Goal: Task Accomplishment & Management: Complete application form

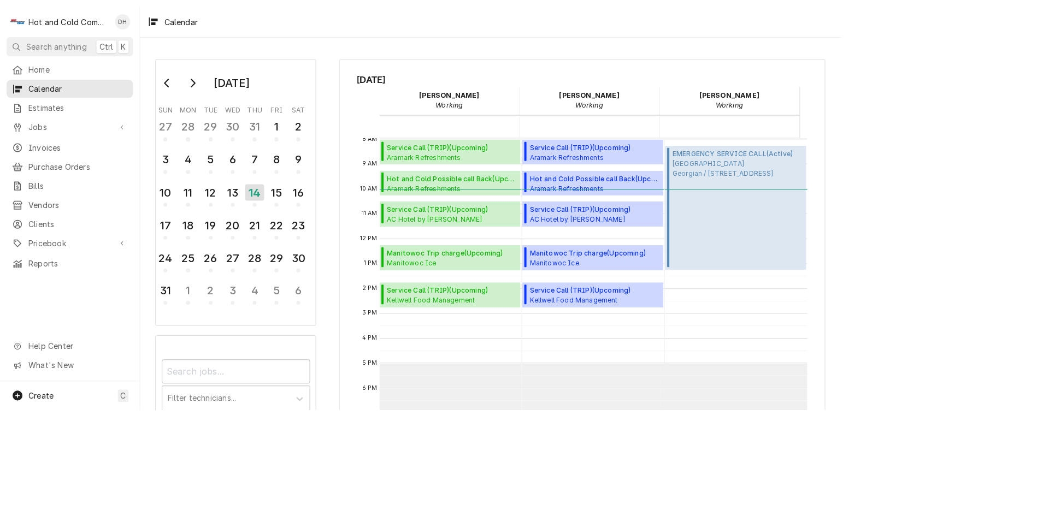
scroll to position [199, 0]
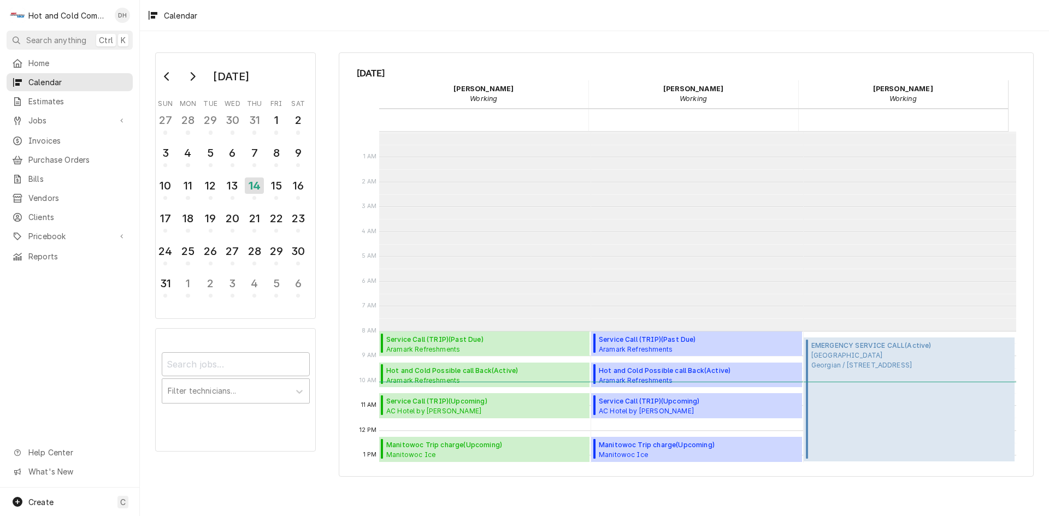
scroll to position [199, 0]
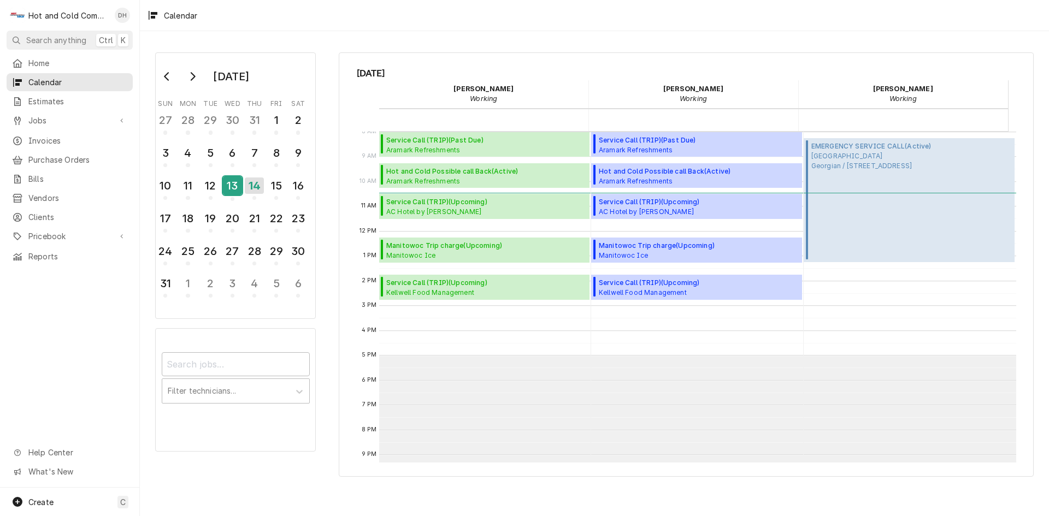
click at [234, 191] on div "13" at bounding box center [232, 185] width 19 height 19
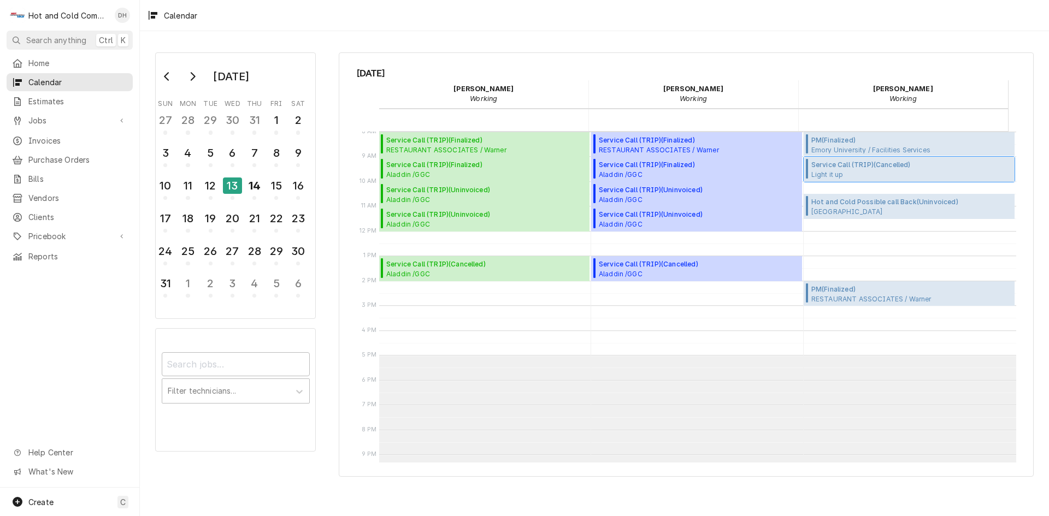
click at [827, 169] on span "Service Call (TRIP) ( Cancelled )" at bounding box center [868, 165] width 115 height 10
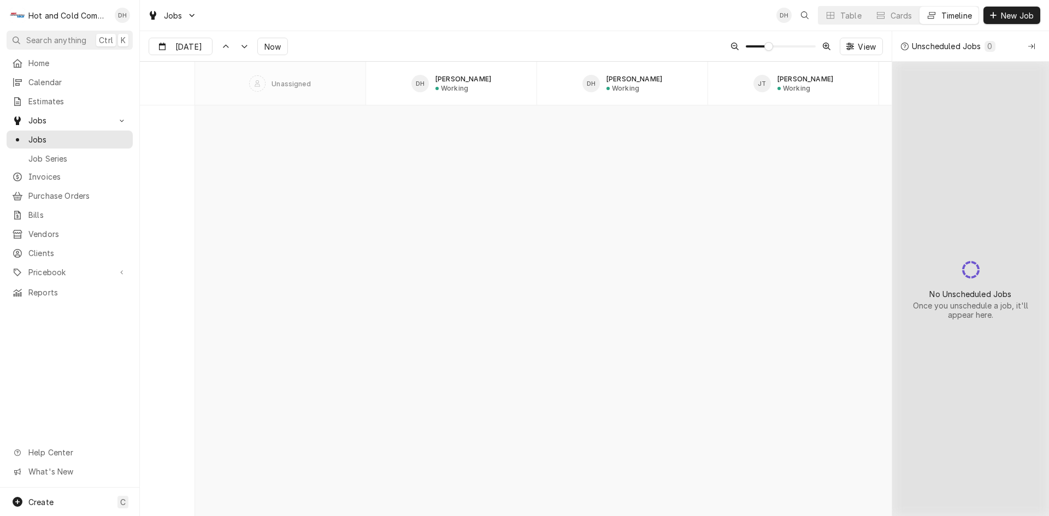
scroll to position [8558, 0]
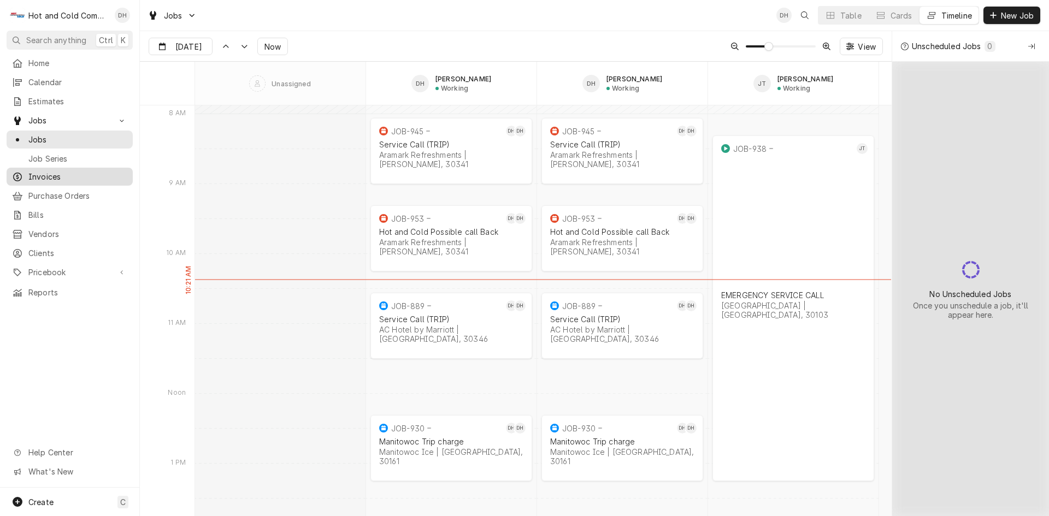
click at [48, 171] on span "Invoices" at bounding box center [77, 176] width 99 height 11
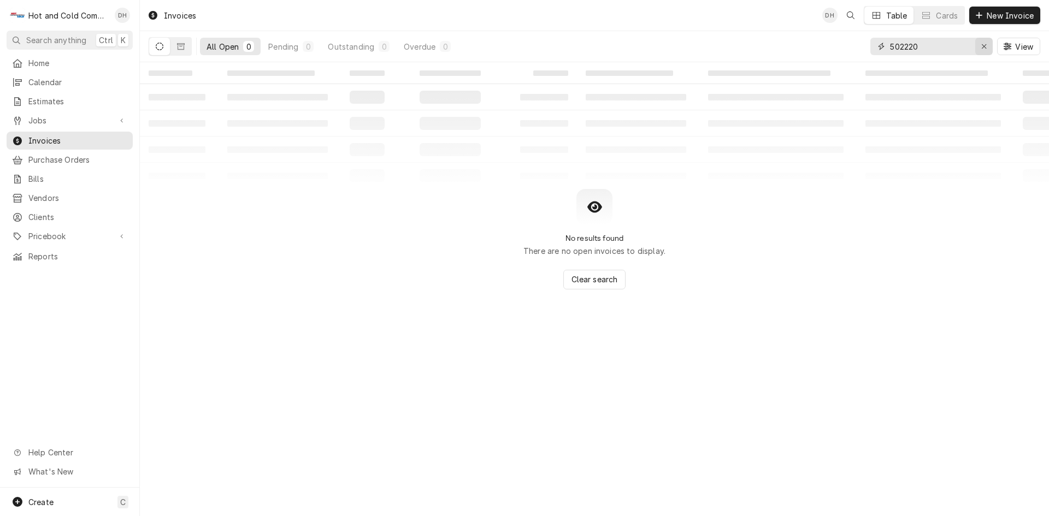
click at [983, 42] on div "Erase input" at bounding box center [984, 46] width 11 height 11
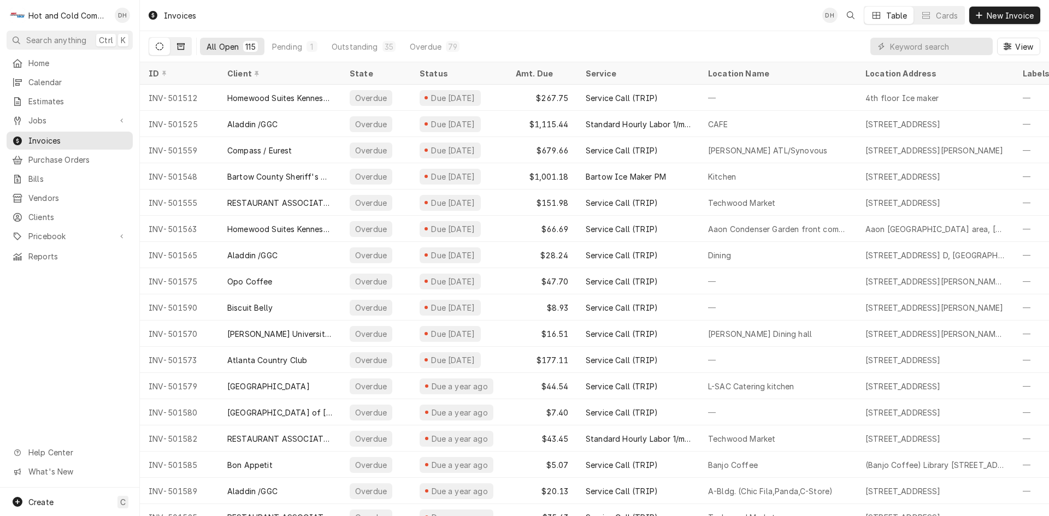
click at [184, 48] on icon "Dynamic Content Wrapper" at bounding box center [181, 46] width 8 height 7
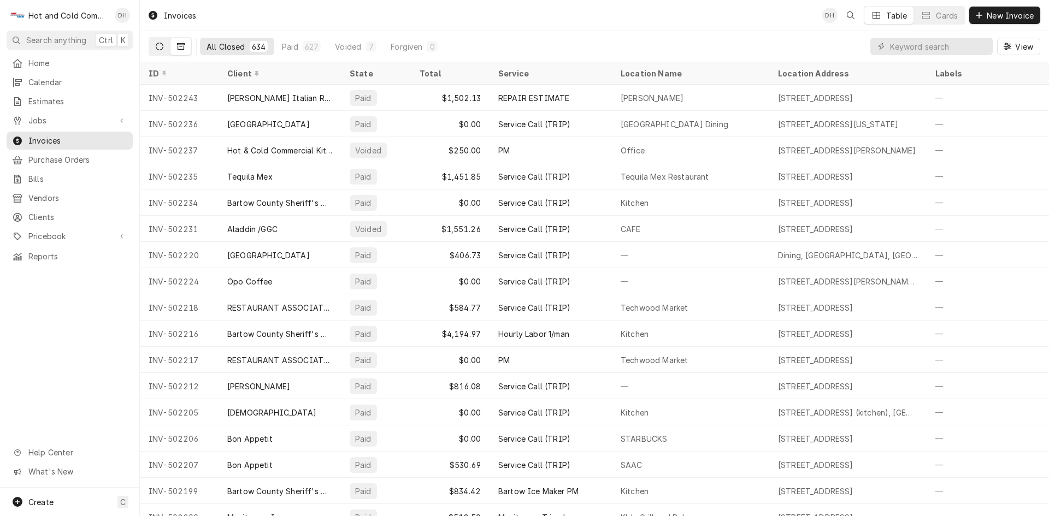
click at [156, 49] on icon "Dynamic Content Wrapper" at bounding box center [160, 47] width 8 height 8
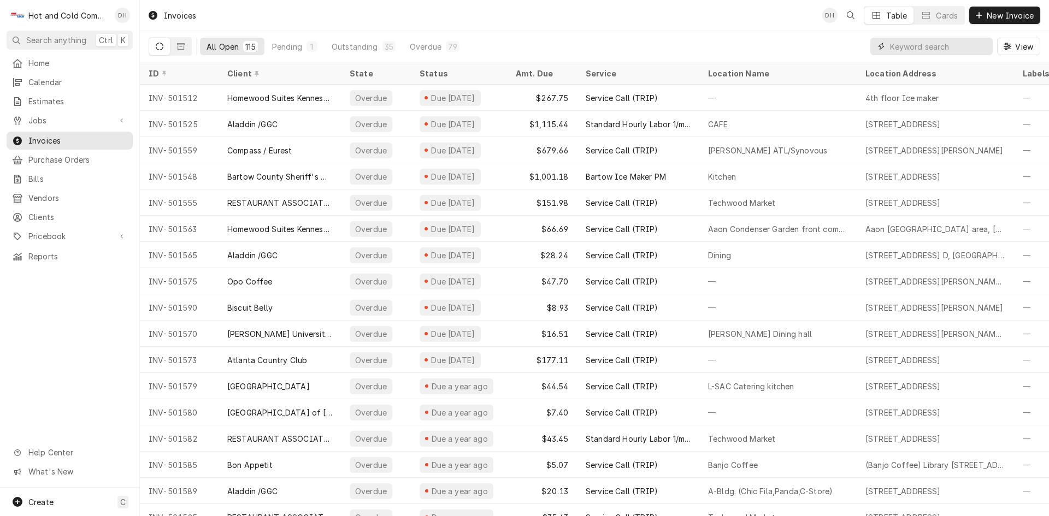
click at [918, 46] on input "Dynamic Content Wrapper" at bounding box center [938, 46] width 97 height 17
click at [64, 231] on span "Pricebook" at bounding box center [69, 236] width 83 height 11
click at [63, 273] on div "Parts & Materials" at bounding box center [70, 275] width 122 height 14
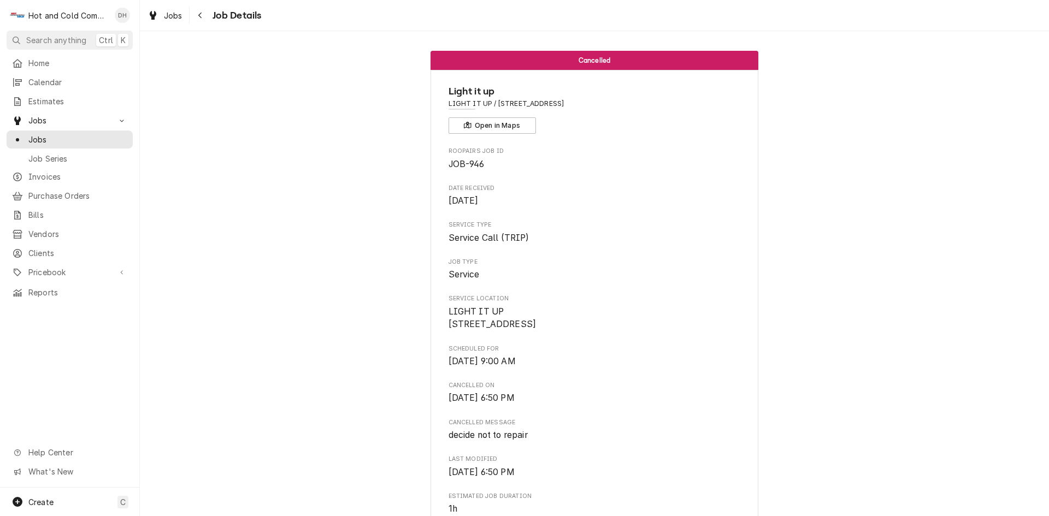
click at [592, 60] on span "Cancelled" at bounding box center [595, 60] width 32 height 7
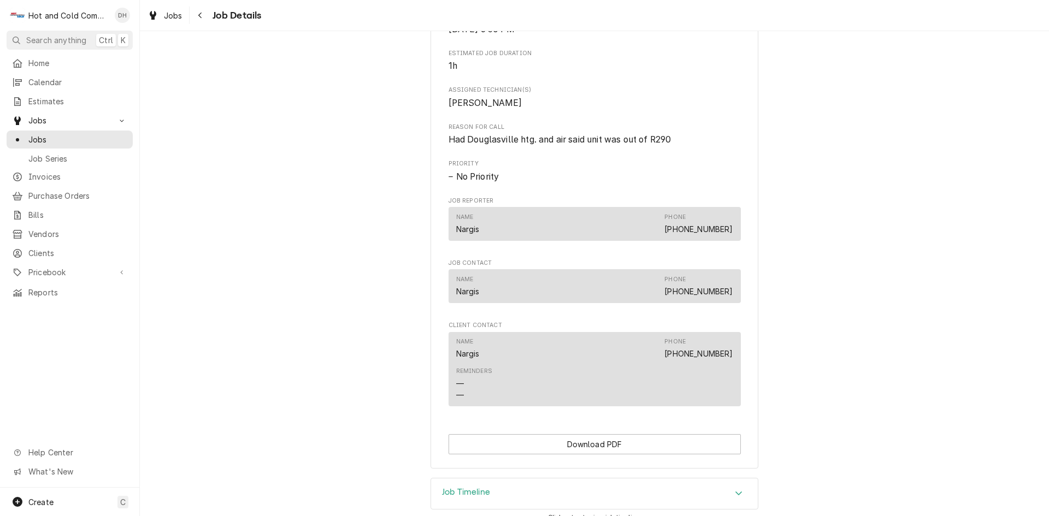
scroll to position [521, 0]
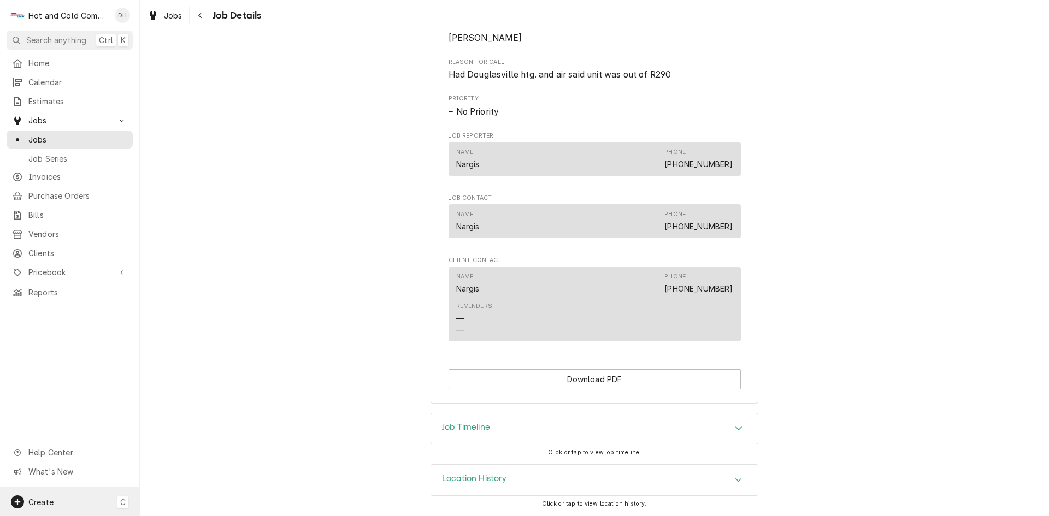
click at [56, 499] on div "Create C" at bounding box center [69, 502] width 139 height 28
drag, startPoint x: 182, startPoint y: 383, endPoint x: 192, endPoint y: 381, distance: 10.1
click at [182, 383] on div "Job" at bounding box center [204, 388] width 73 height 11
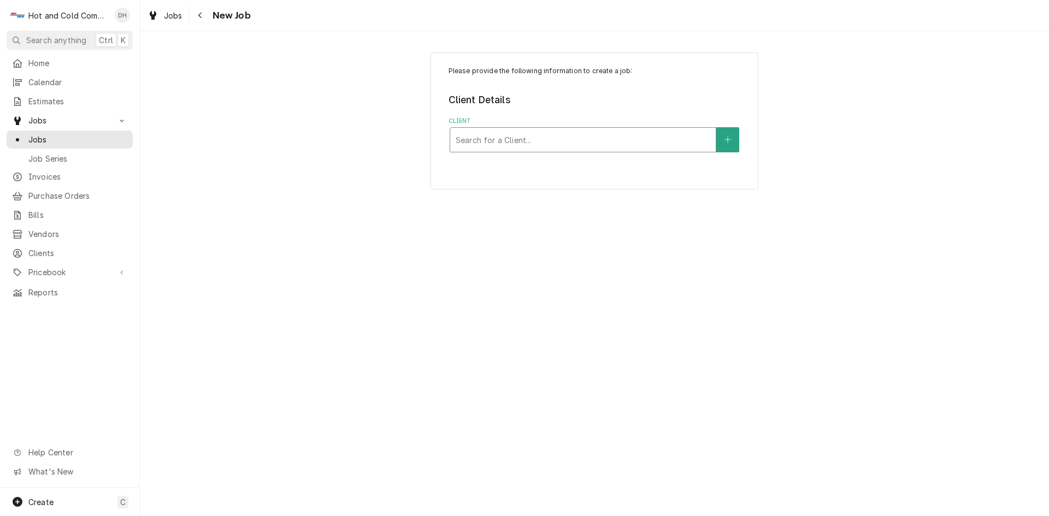
click at [650, 139] on div "Client" at bounding box center [583, 140] width 255 height 20
type input "Light"
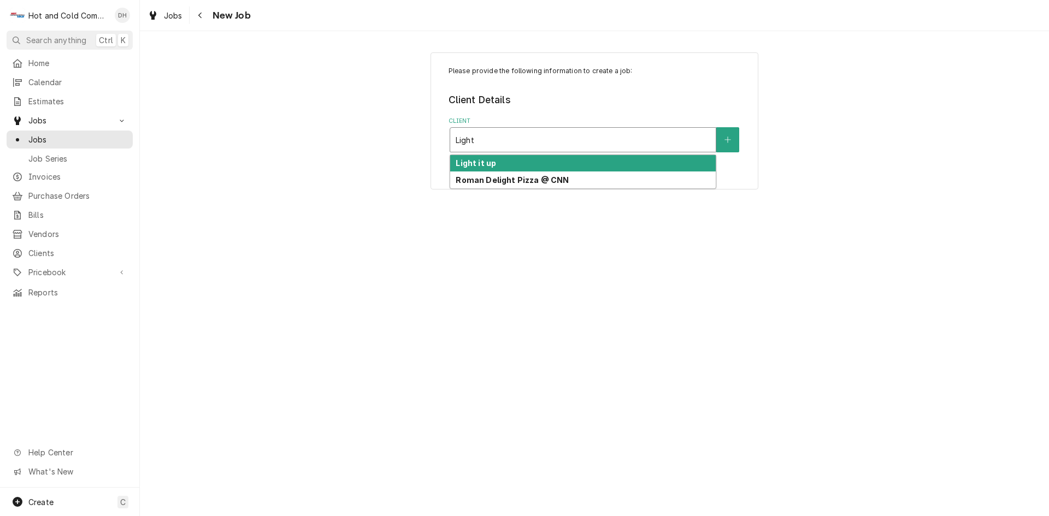
click at [484, 156] on div "Light it up" at bounding box center [583, 163] width 266 height 17
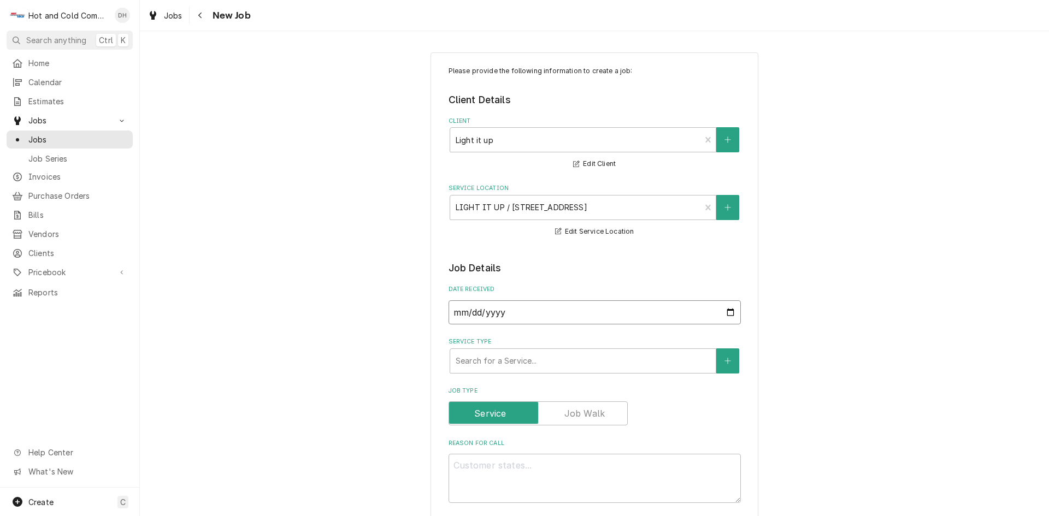
click at [732, 312] on input "2025-08-14" at bounding box center [595, 313] width 292 height 24
click at [724, 310] on input "2025-08-14" at bounding box center [595, 313] width 292 height 24
type textarea "x"
type input "2025-08-13"
click at [538, 356] on div "Service Type" at bounding box center [583, 361] width 255 height 20
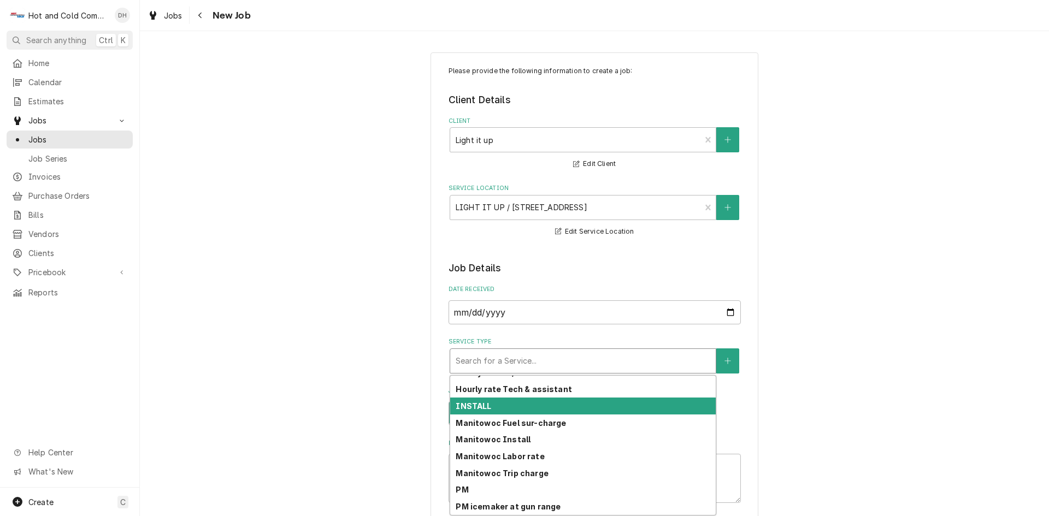
scroll to position [307, 0]
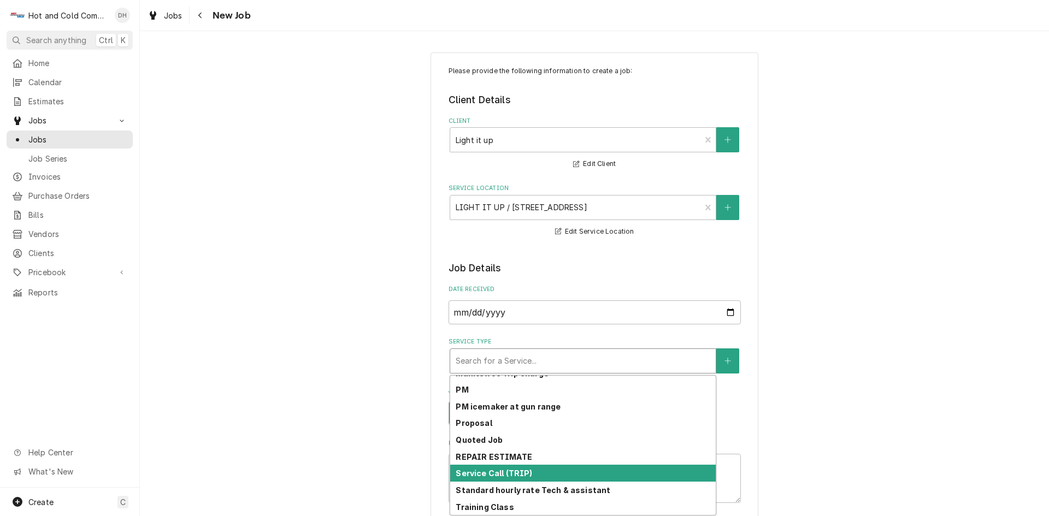
drag, startPoint x: 535, startPoint y: 473, endPoint x: 553, endPoint y: 468, distance: 18.7
click at [537, 474] on div "Service Call (TRIP)" at bounding box center [583, 473] width 266 height 17
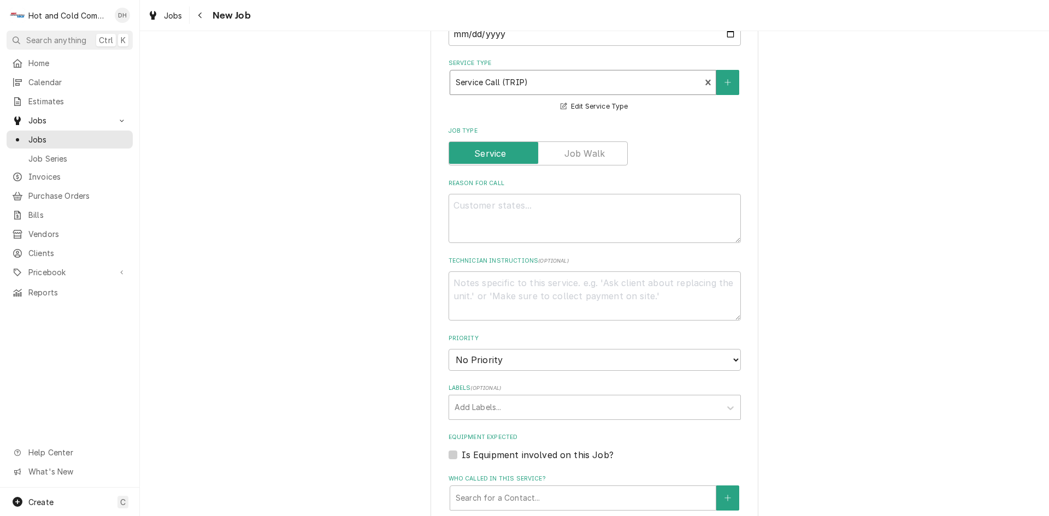
scroll to position [364, 0]
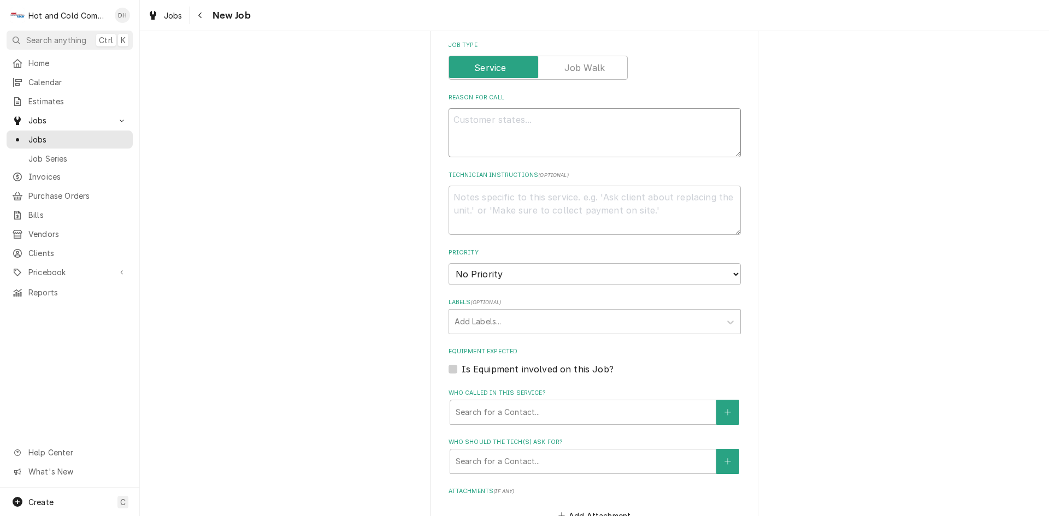
drag, startPoint x: 528, startPoint y: 128, endPoint x: 549, endPoint y: 137, distance: 22.5
click at [531, 128] on textarea "Reason For Call" at bounding box center [595, 132] width 292 height 49
click at [552, 125] on textarea "Reason For Call" at bounding box center [595, 132] width 292 height 49
type textarea "x"
type textarea "C"
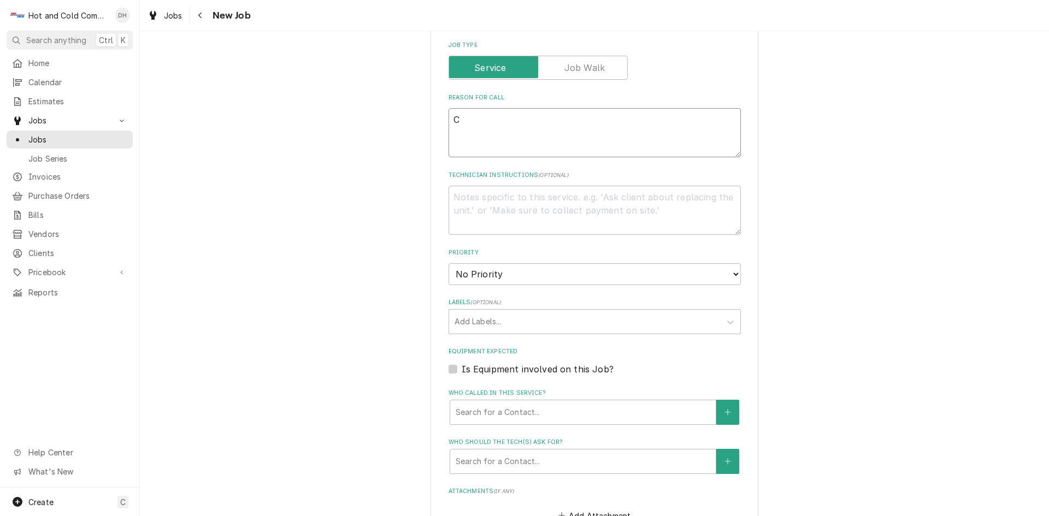
type textarea "x"
type textarea "Ch"
type textarea "x"
type textarea "Che"
type textarea "x"
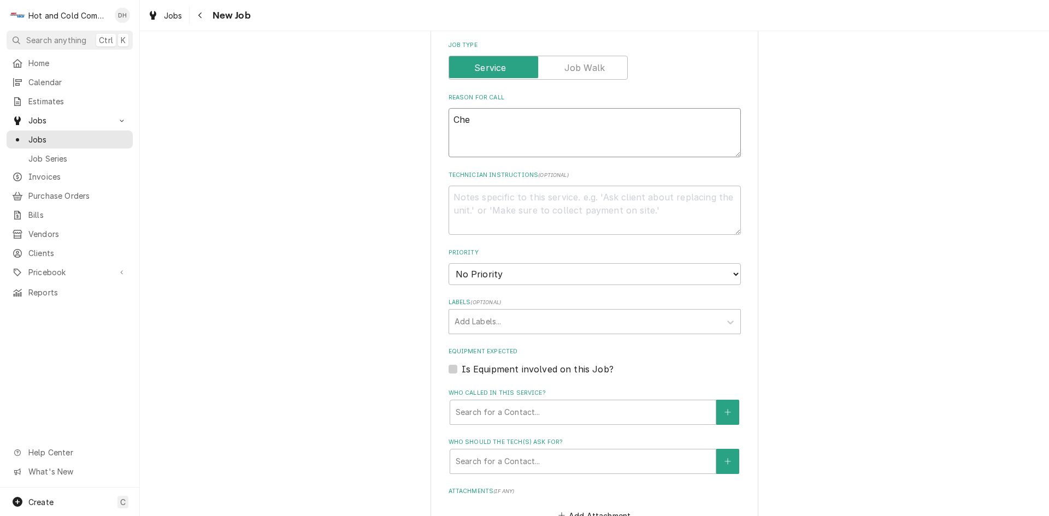
type textarea "Chec"
type textarea "x"
type textarea "Check"
type textarea "x"
type textarea "Check"
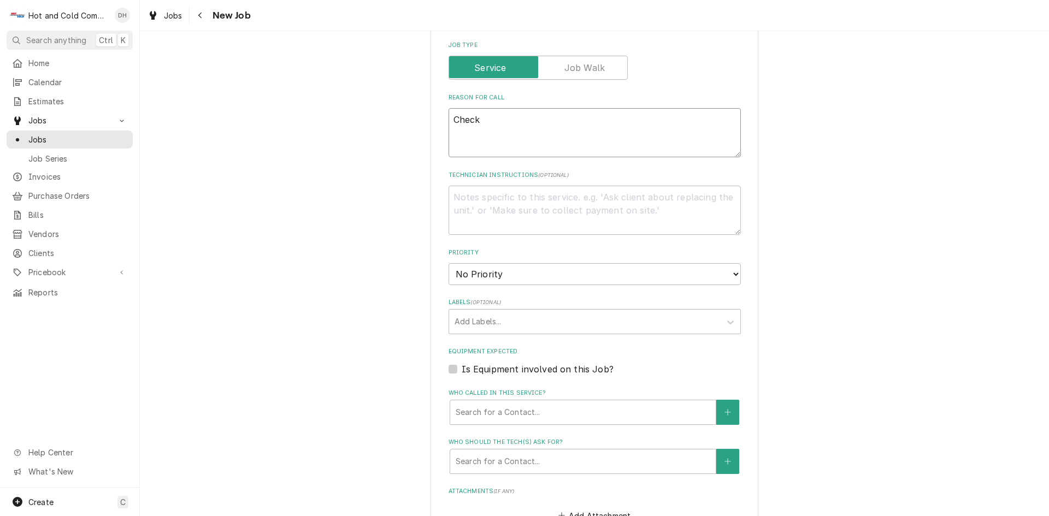
type textarea "x"
type textarea "Check f"
type textarea "x"
type textarea "Check fo"
type textarea "x"
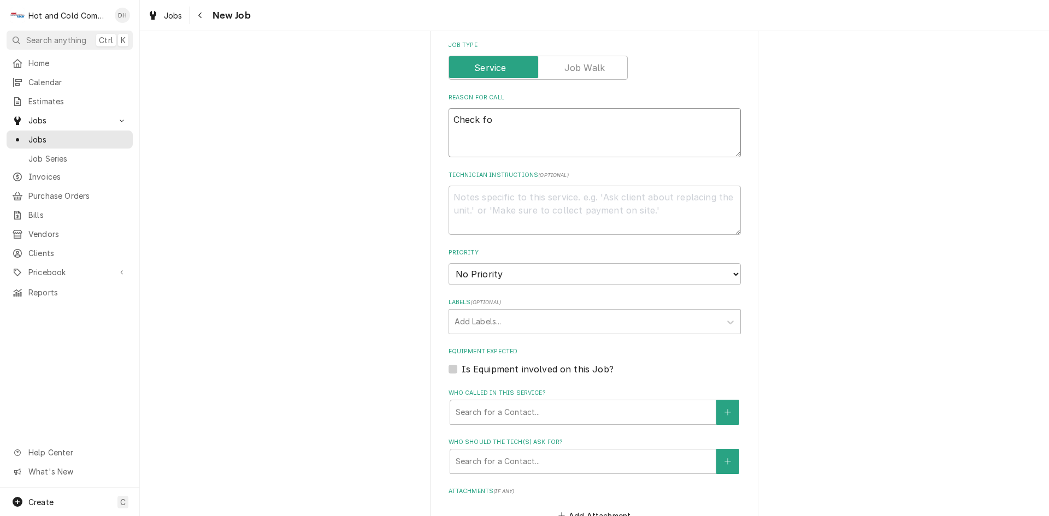
type textarea "Check for"
type textarea "x"
type textarea "Check for"
type textarea "x"
type textarea "Check for l"
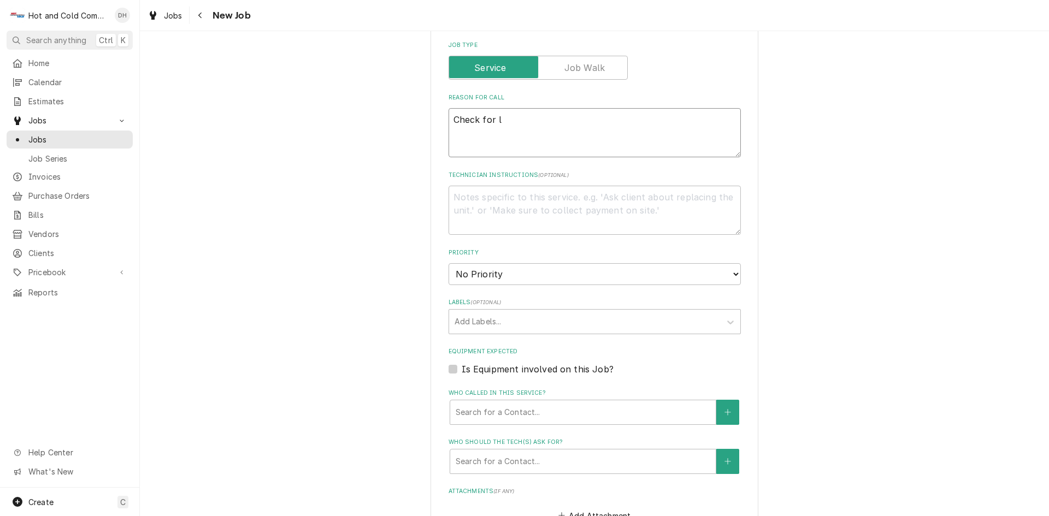
type textarea "x"
type textarea "Check for le"
type textarea "x"
type textarea "Check for lea"
type textarea "x"
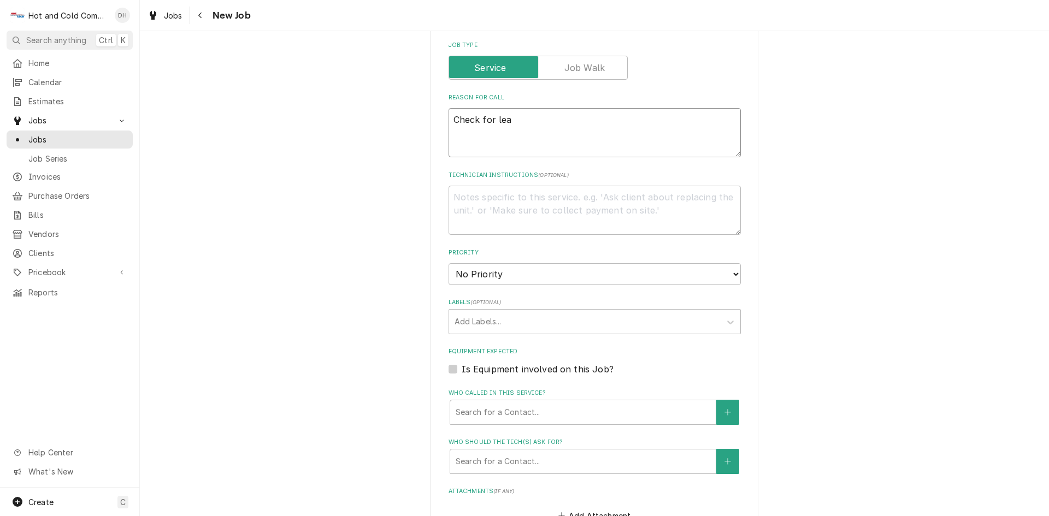
type textarea "Check for leak"
type textarea "x"
type textarea "Check for leak"
type textarea "x"
type textarea "Check for leak r"
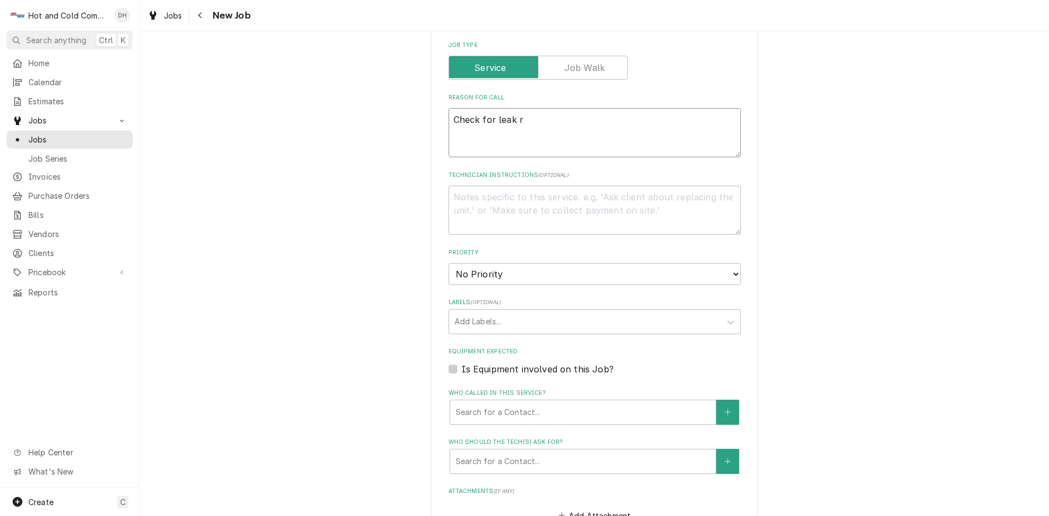
type textarea "x"
type textarea "Check for leak re"
type textarea "x"
type textarea "Check for leak rep"
type textarea "x"
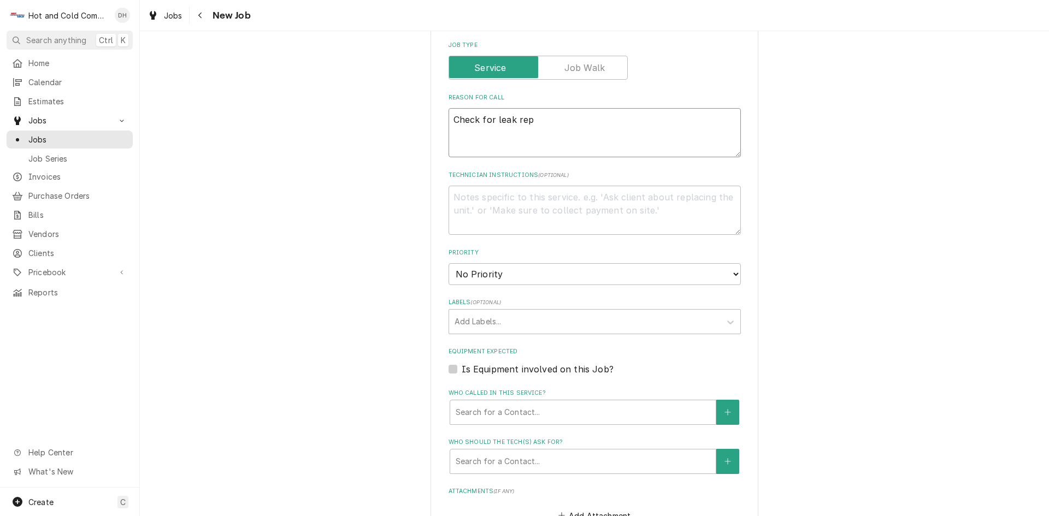
type textarea "Check for leak repa"
type textarea "x"
type textarea "Check for leak repai"
type textarea "x"
type textarea "Check for leak repair"
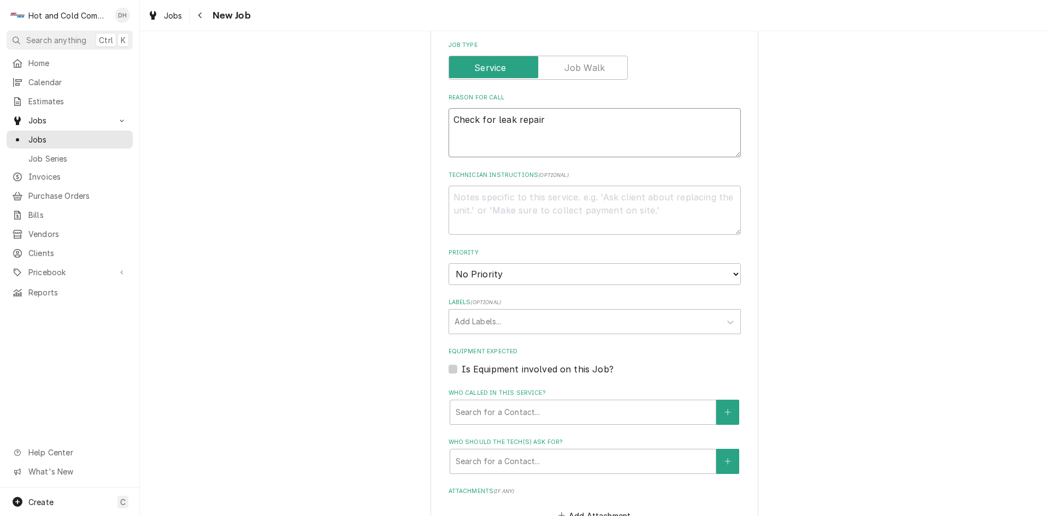
type textarea "x"
type textarea "Check for leak repair"
type textarea "x"
type textarea "Check for leak repair i"
type textarea "x"
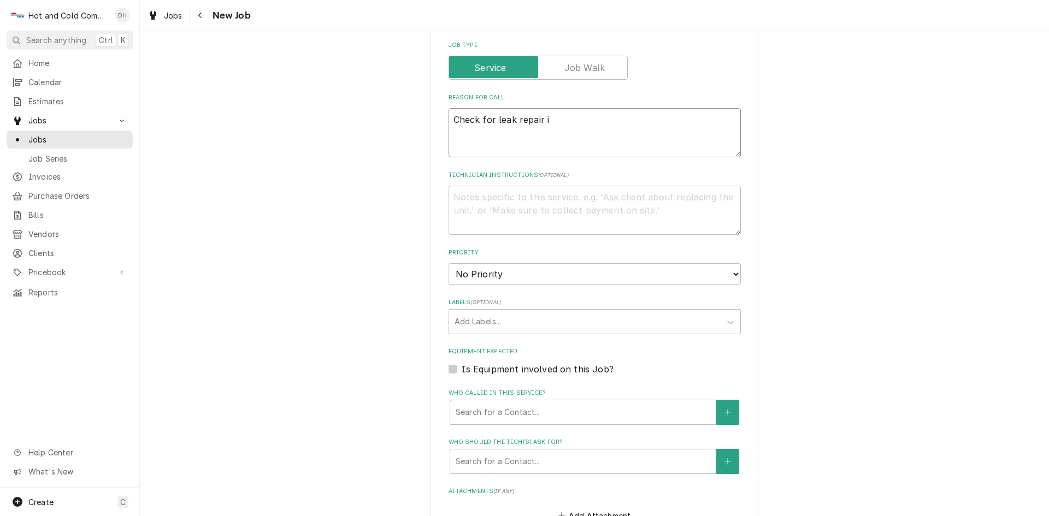
type textarea "Check for leak repair if"
type textarea "x"
type textarea "Check for leak repair if"
type textarea "x"
type textarea "Check for leak repair if f"
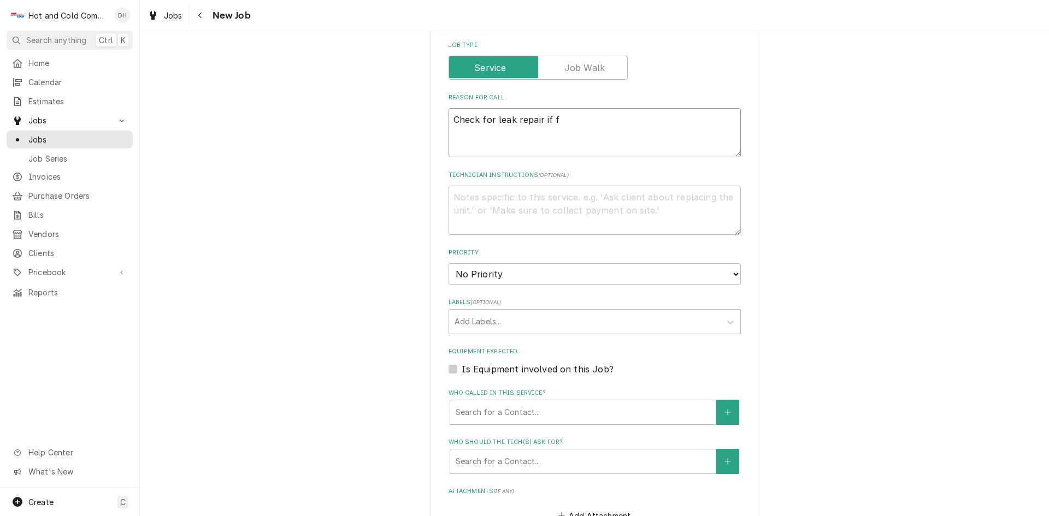
type textarea "x"
type textarea "Check for leak repair if fo"
type textarea "x"
type textarea "Check for leak repair if fou"
type textarea "x"
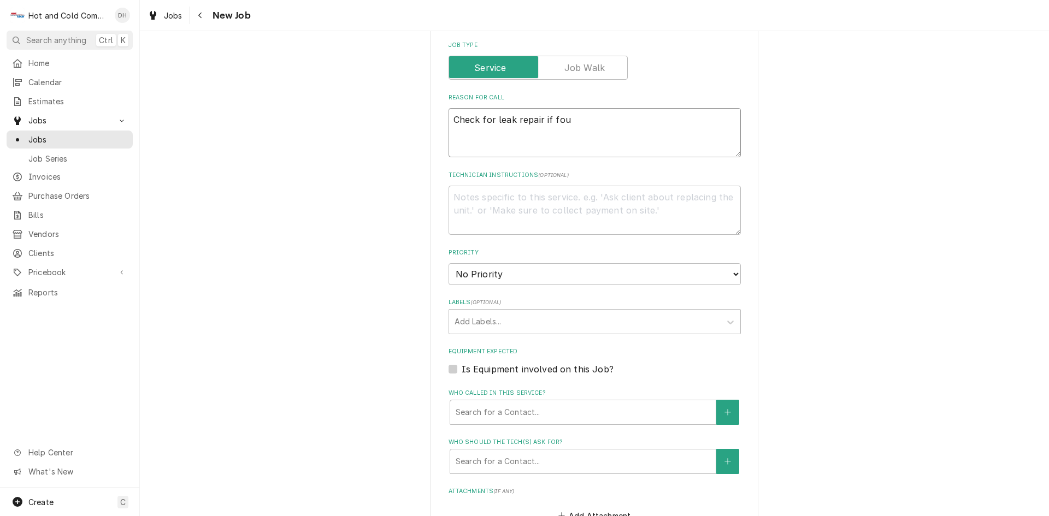
type textarea "Check for leak repair if foun"
type textarea "x"
type textarea "Check for leak repair if found"
type textarea "x"
type textarea "Check for leak repair if found"
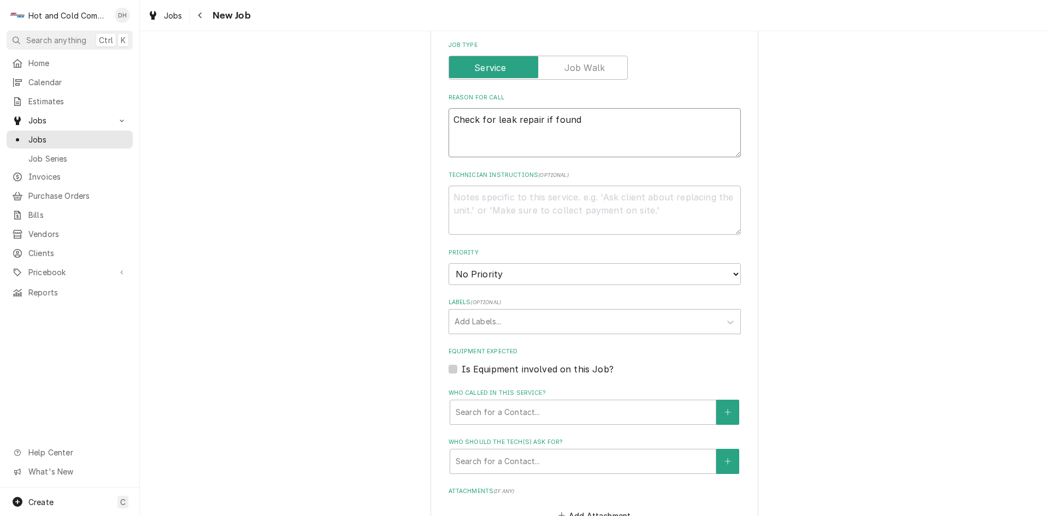
type textarea "x"
type textarea "Check for leak repair if found c"
type textarea "x"
type textarea "Check for leak repair if found ch"
type textarea "x"
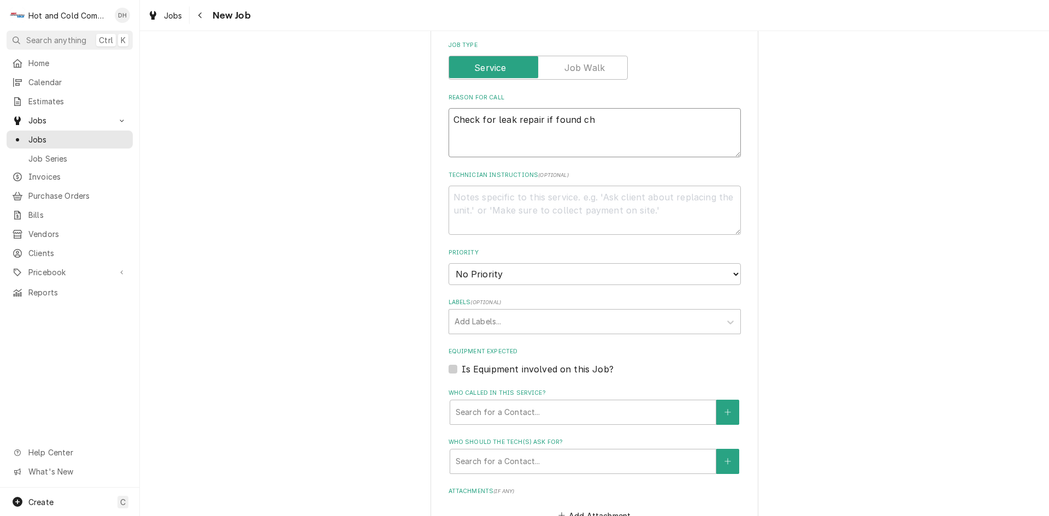
type textarea "Check for leak repair if found cha"
type textarea "x"
type textarea "Check for leak repair if found char"
type textarea "x"
type textarea "Check for leak repair if found charg"
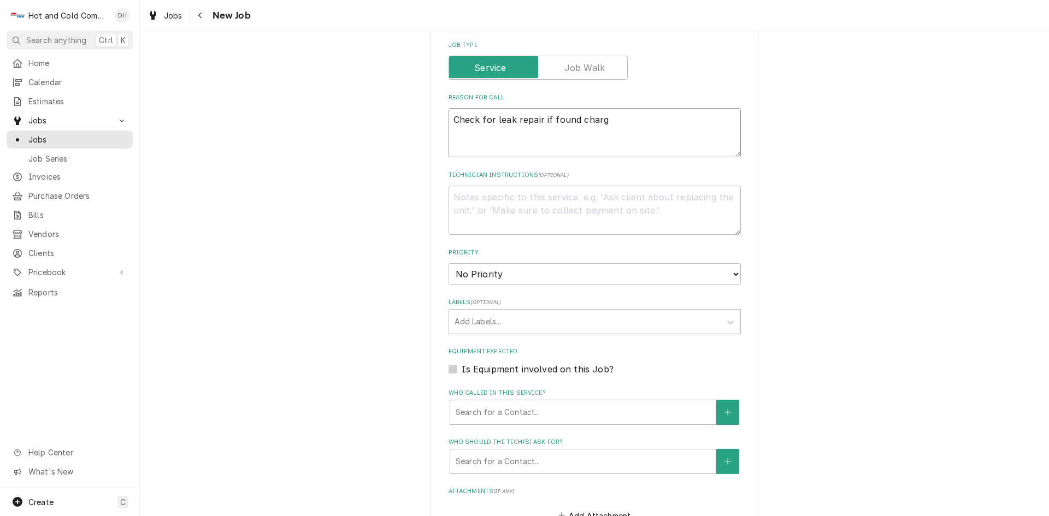
type textarea "x"
type textarea "Check for leak repair if found charge"
type textarea "x"
type textarea "Check for leak repair if found charge"
type textarea "x"
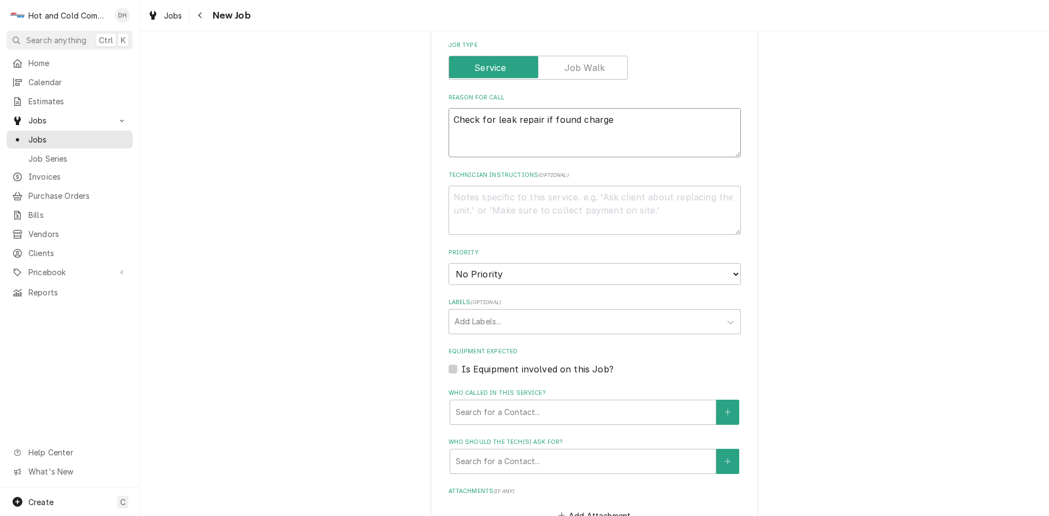
type textarea "Check for leak repair if found charge s"
type textarea "x"
type textarea "Check for leak repair if found charge sy"
type textarea "x"
type textarea "Check for leak repair if found charge sys"
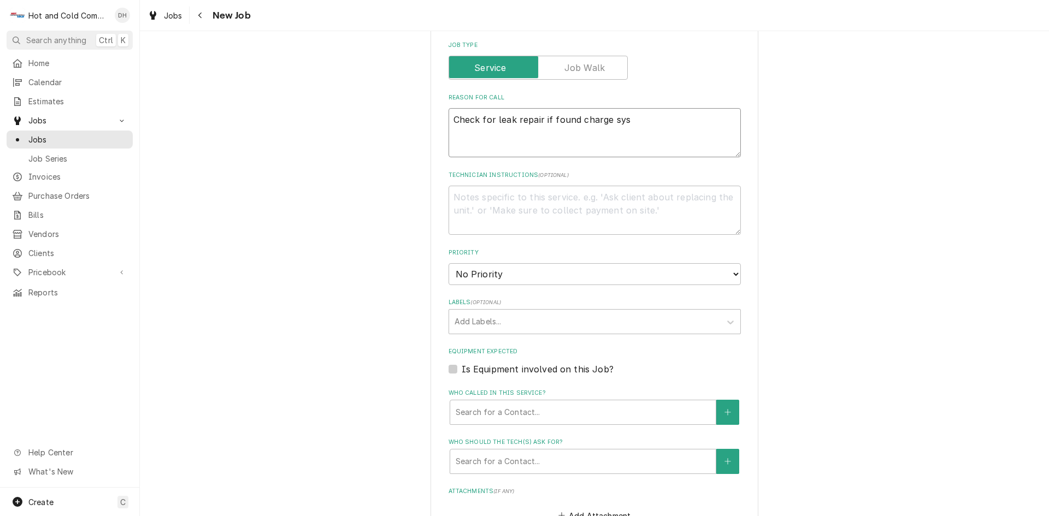
type textarea "x"
type textarea "Check for leak repair if found charge sysy"
type textarea "x"
type textarea "Check for leak repair if found charge sysye"
type textarea "x"
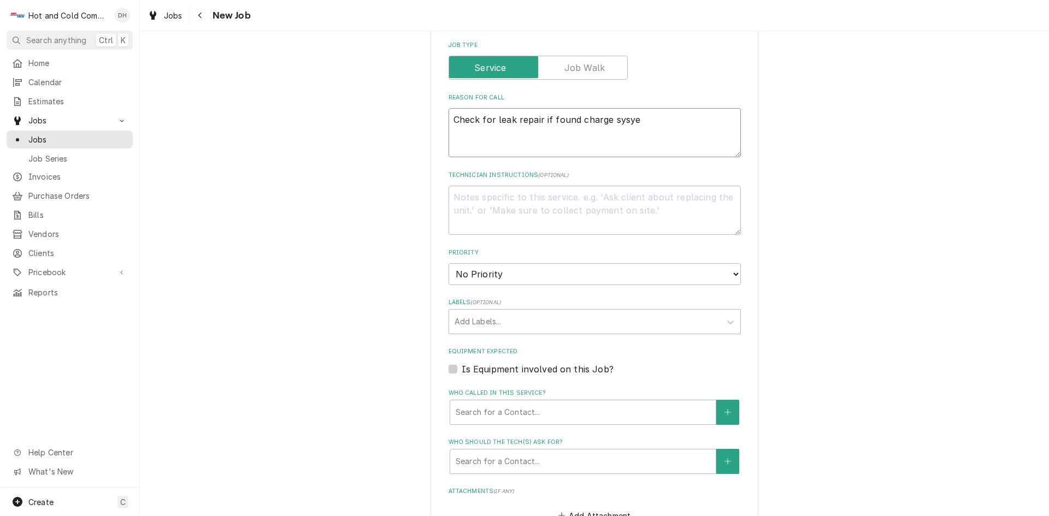
type textarea "Check for leak repair if found charge sysyem"
type textarea "x"
type textarea "Check for leak repair if found charge sysyem"
click at [635, 125] on textarea "Check for leak repair if found charge sysyem" at bounding box center [595, 132] width 292 height 49
type textarea "x"
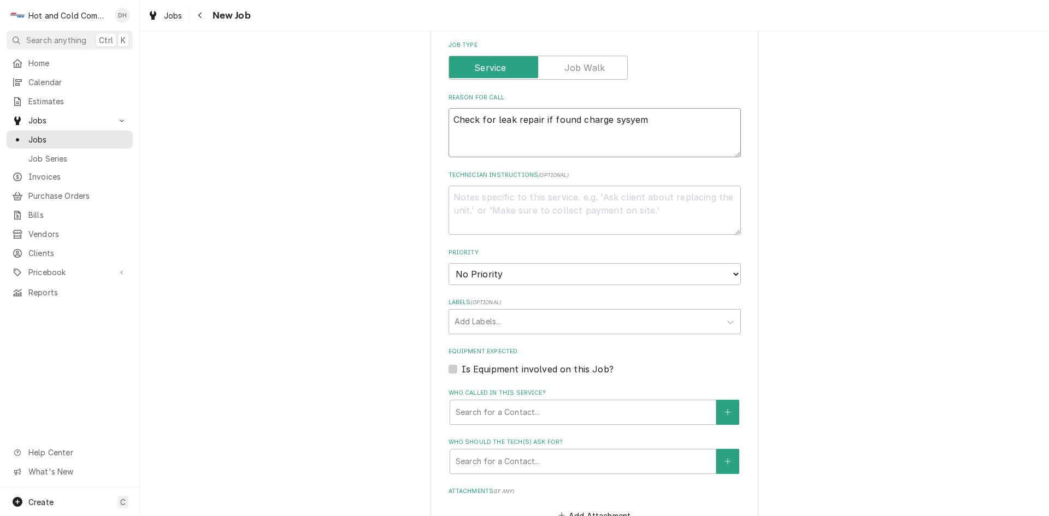
type textarea "Check for leak repair if found charge system"
type textarea "x"
type textarea "Check for leak repair if found charge system."
type textarea "x"
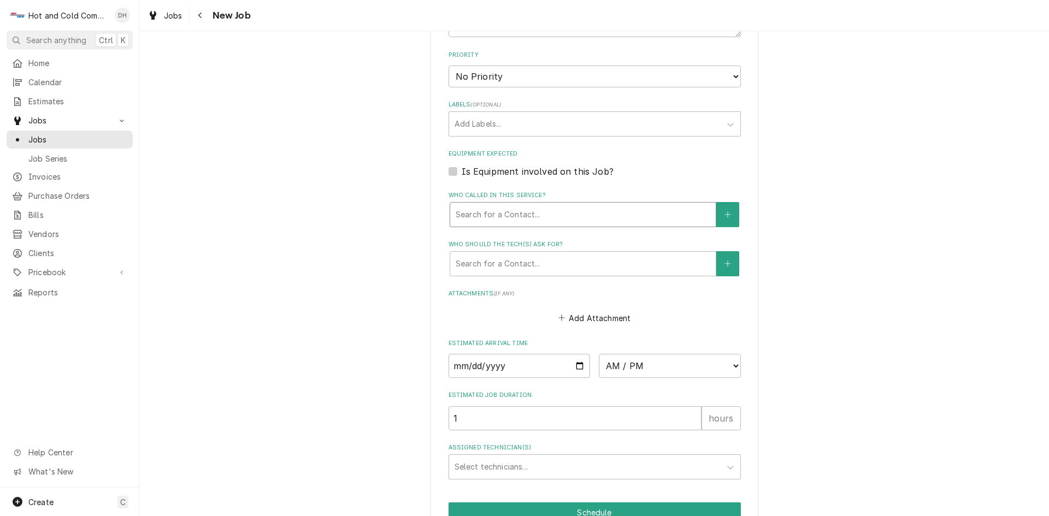
scroll to position [620, 0]
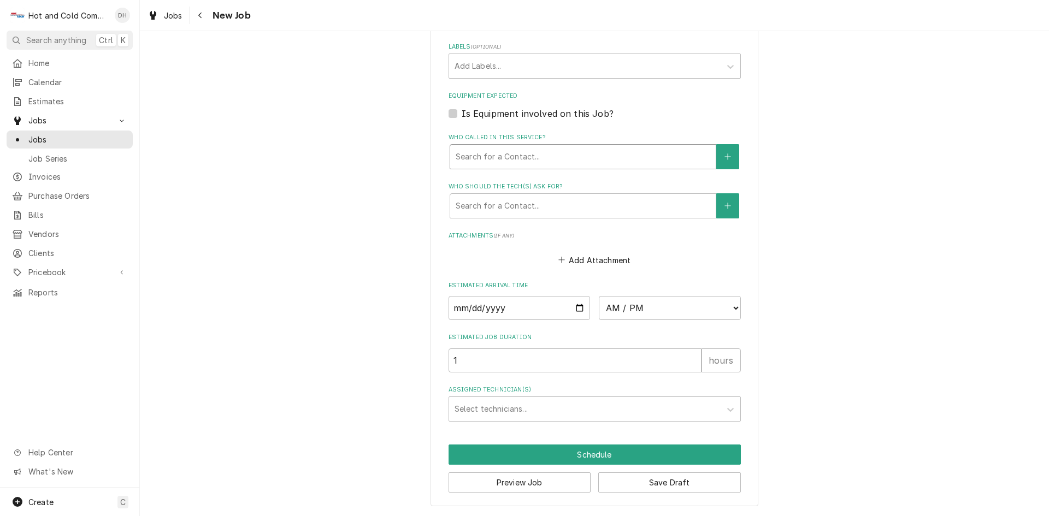
type textarea "Check for leak repair if found charge system."
click at [531, 150] on div "Who called in this service?" at bounding box center [583, 157] width 255 height 20
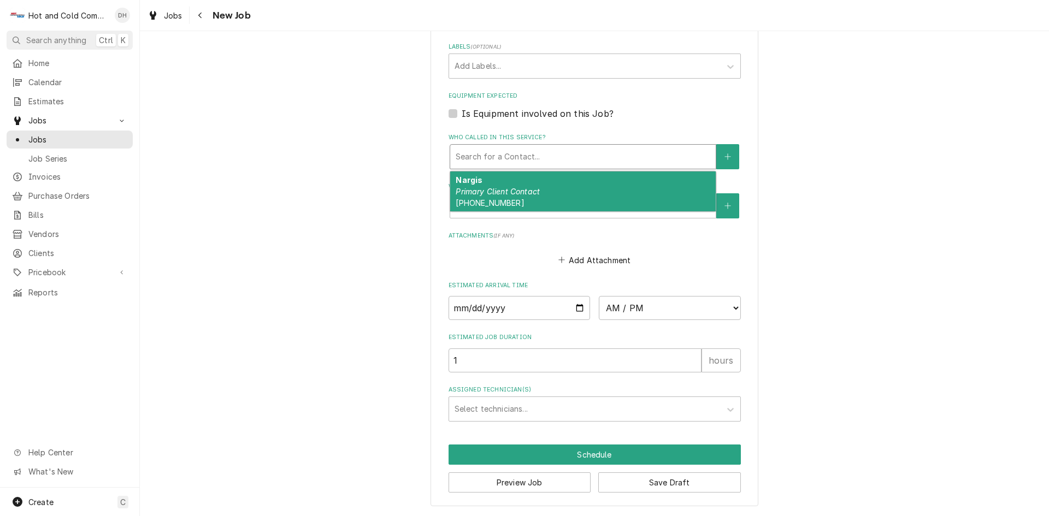
click at [503, 197] on div "Nargis Primary Client Contact (770) 750-5493" at bounding box center [583, 192] width 266 height 40
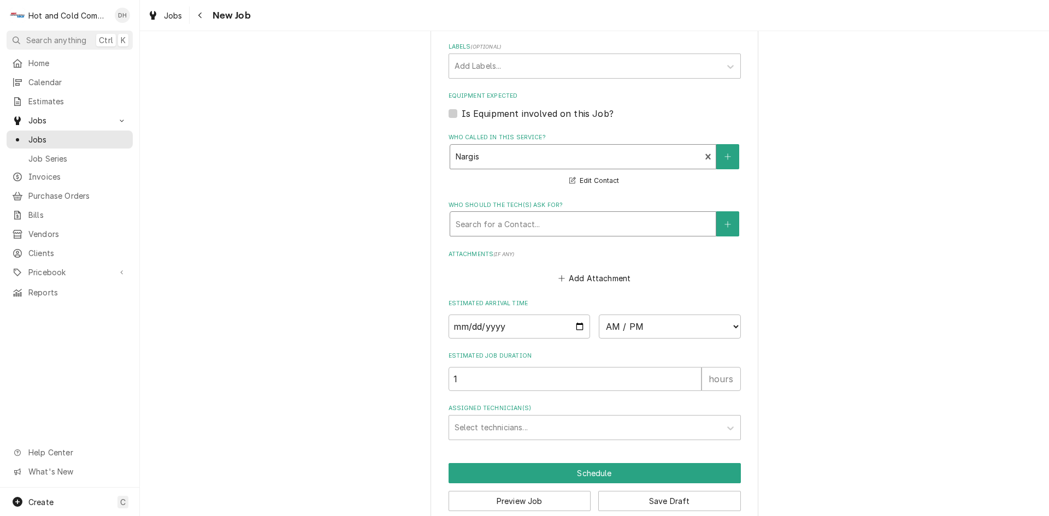
click at [579, 223] on div "Who should the tech(s) ask for?" at bounding box center [583, 224] width 255 height 20
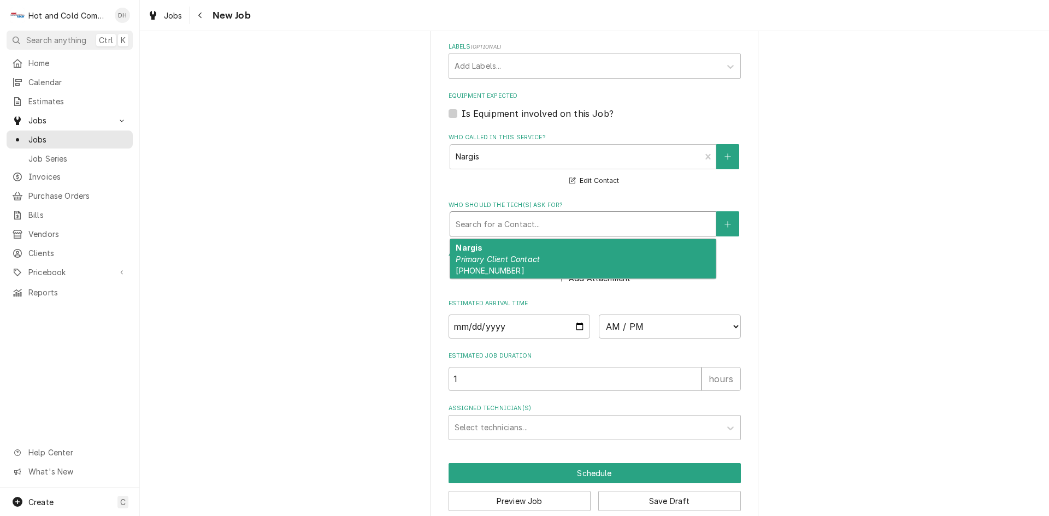
click at [514, 248] on div "Nargis Primary Client Contact (770) 750-5493" at bounding box center [583, 259] width 266 height 40
type textarea "x"
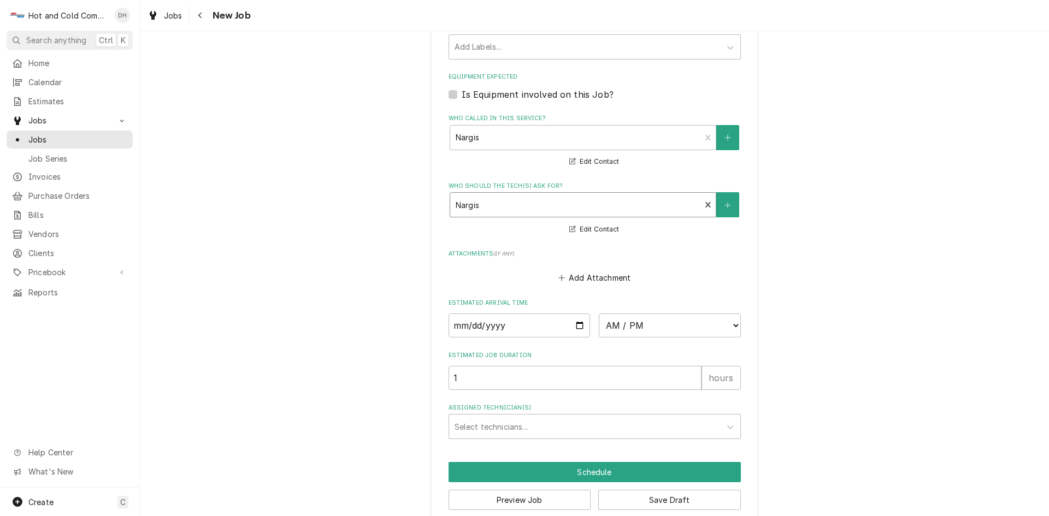
scroll to position [657, 0]
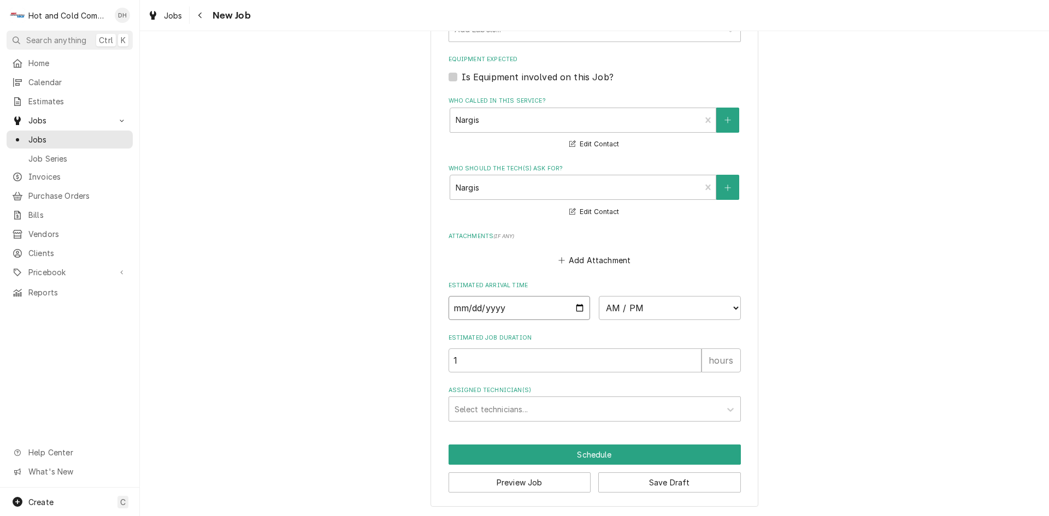
click at [572, 305] on input "Date" at bounding box center [520, 308] width 142 height 24
type input "2025-08-15"
type textarea "x"
click at [732, 305] on select "AM / PM 6:00 AM 6:15 AM 6:30 AM 6:45 AM 7:00 AM 7:15 AM 7:30 AM 7:45 AM 8:00 AM…" at bounding box center [670, 308] width 142 height 24
select select "14:00:00"
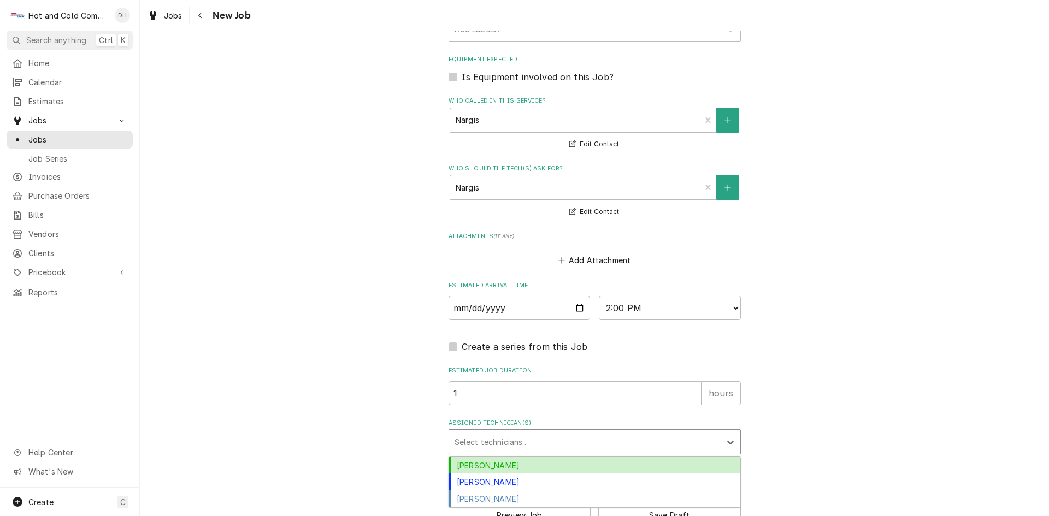
click at [590, 438] on div "Assigned Technician(s)" at bounding box center [585, 442] width 261 height 20
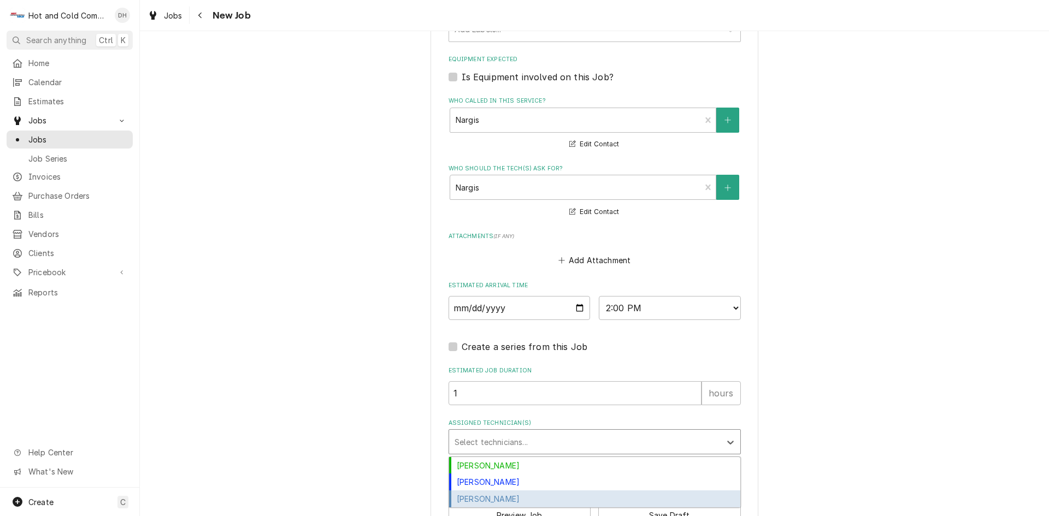
click at [558, 500] on div "Jason Thomason" at bounding box center [594, 499] width 291 height 17
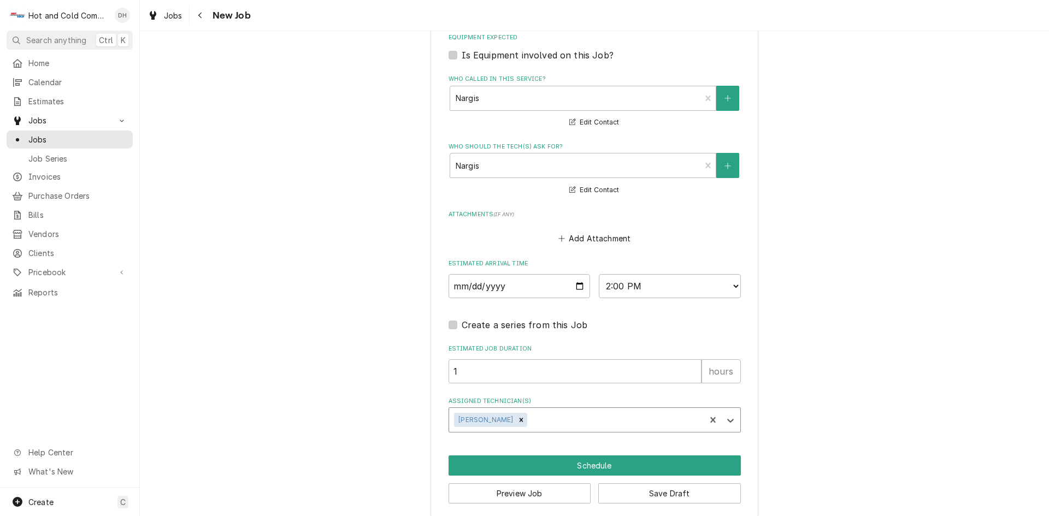
scroll to position [690, 0]
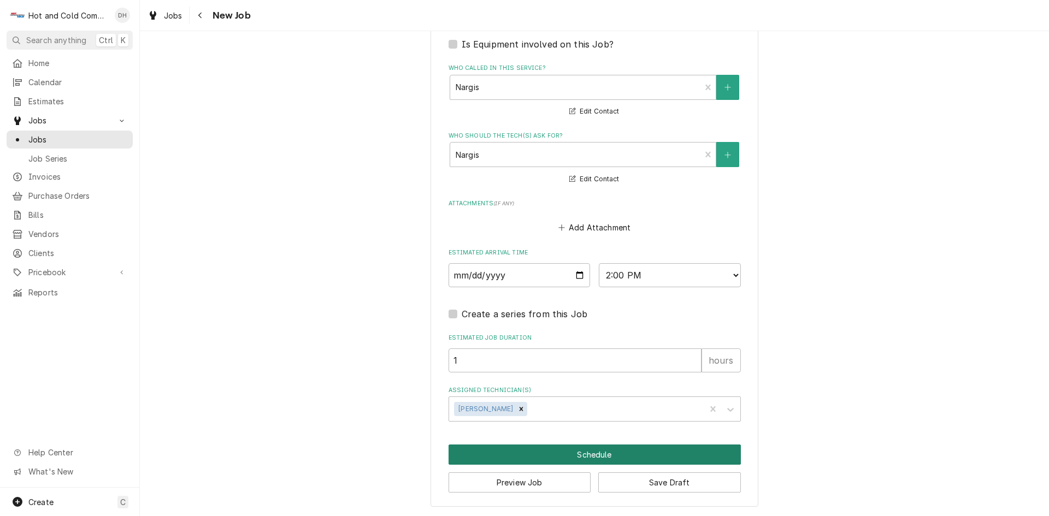
click at [620, 455] on button "Schedule" at bounding box center [595, 455] width 292 height 20
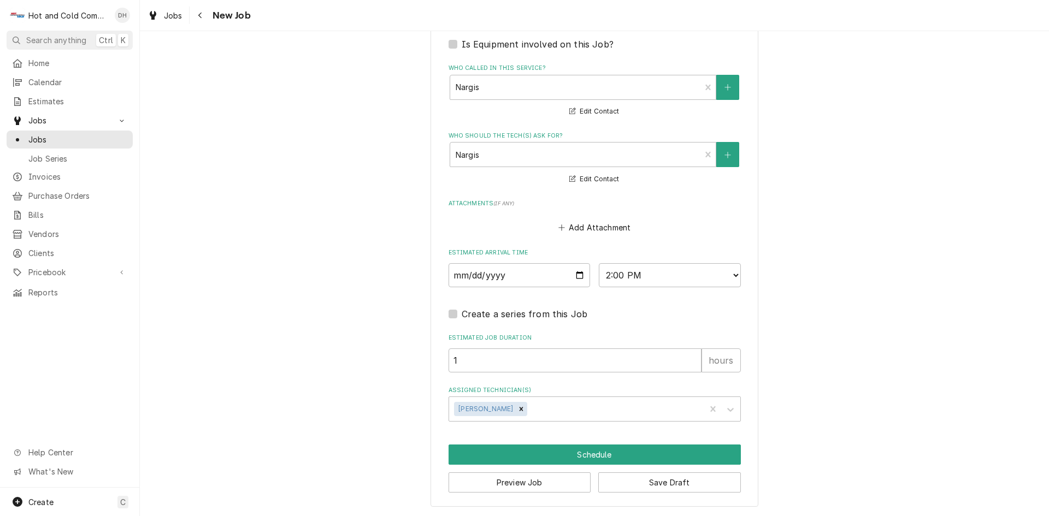
scroll to position [680, 0]
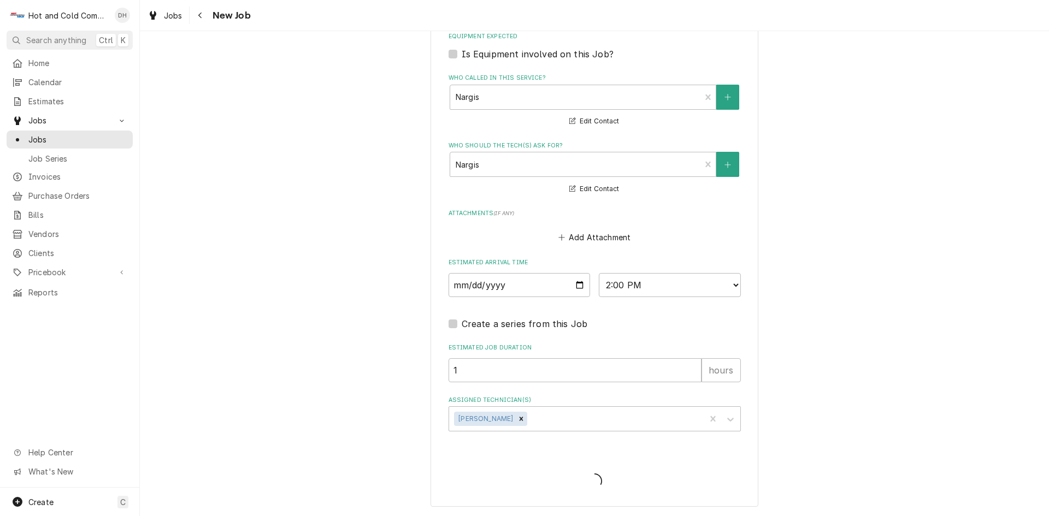
type textarea "x"
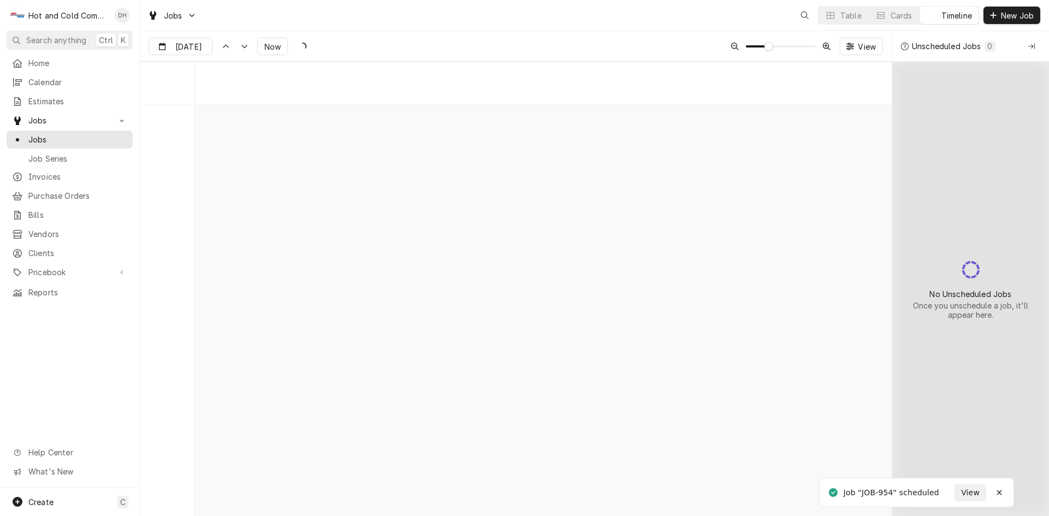
scroll to position [8558, 0]
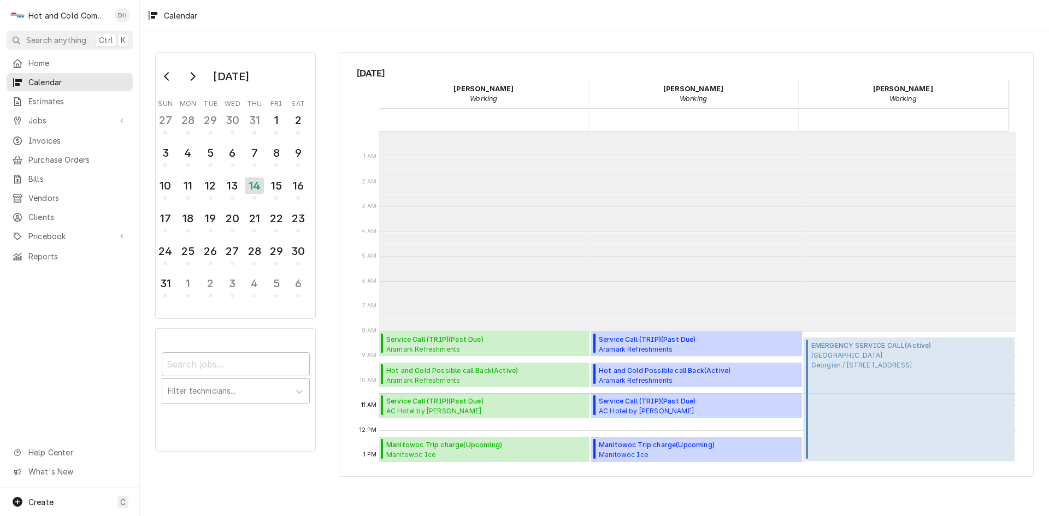
scroll to position [199, 0]
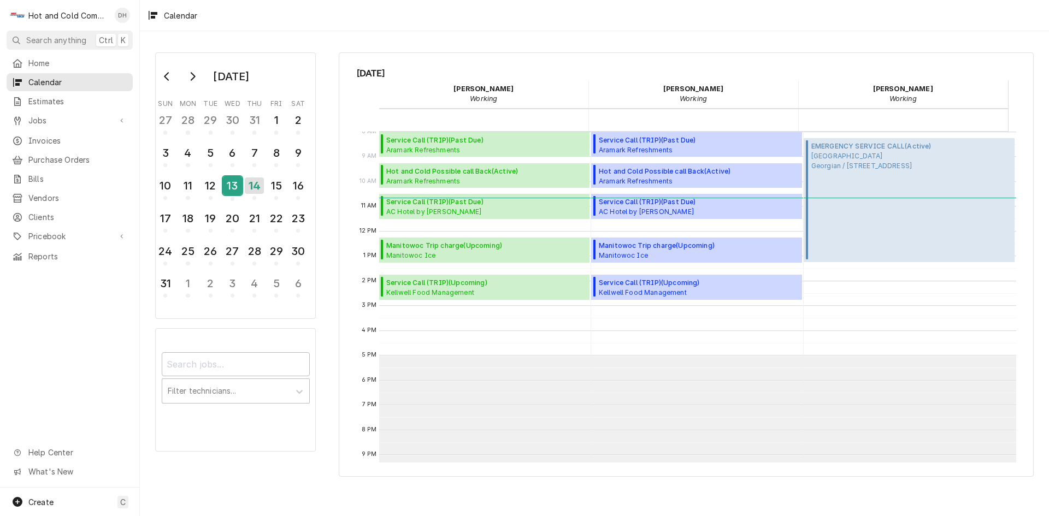
click at [241, 191] on div "13" at bounding box center [232, 185] width 19 height 19
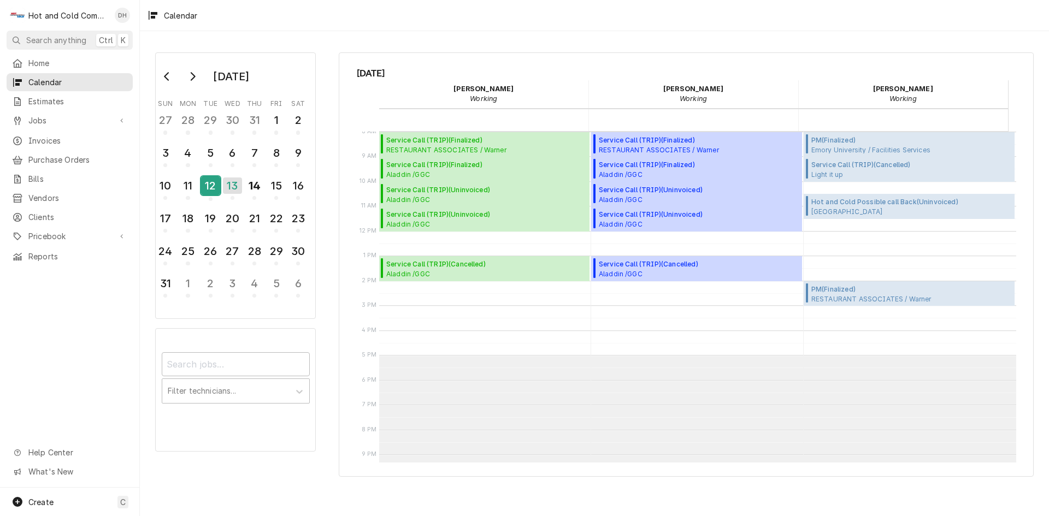
click at [212, 190] on div "12" at bounding box center [210, 185] width 19 height 19
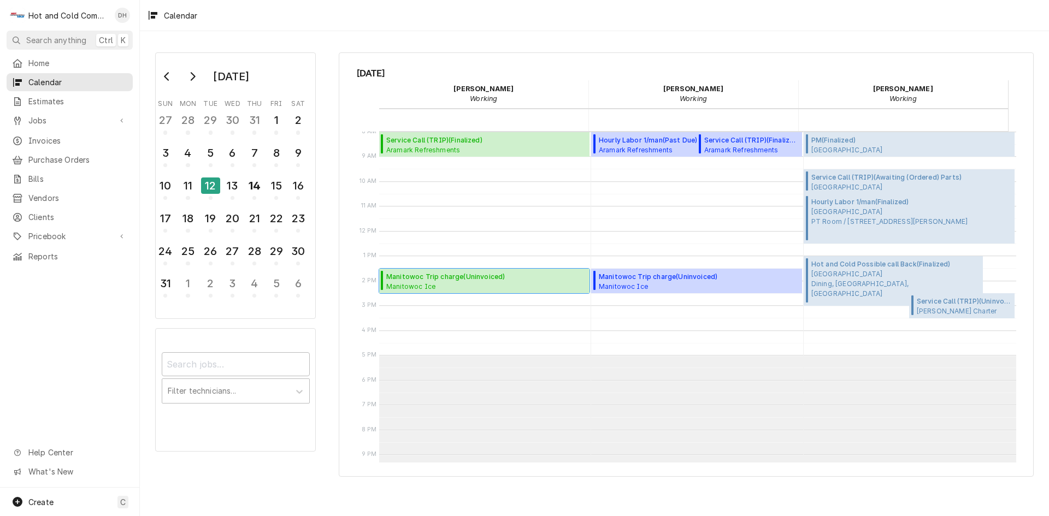
click at [444, 282] on span "Manitowoc Ice Three Roses Tavern / [STREET_ADDRESS]" at bounding box center [454, 286] width 137 height 9
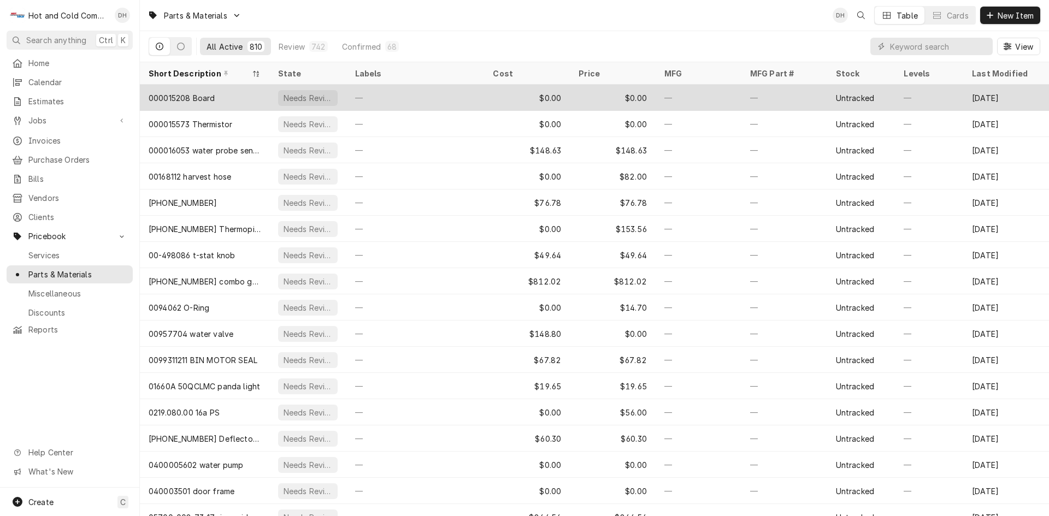
click at [480, 95] on div "—" at bounding box center [415, 98] width 138 height 26
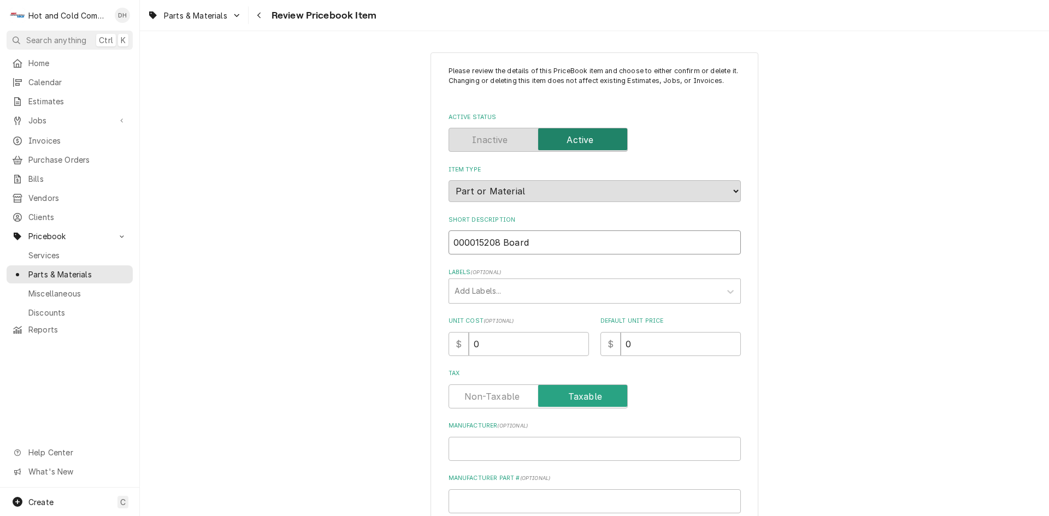
drag, startPoint x: 499, startPoint y: 241, endPoint x: 450, endPoint y: 240, distance: 49.7
click at [450, 240] on input "000015208 Board" at bounding box center [595, 243] width 292 height 24
click at [587, 248] on input "000015208 Board" at bounding box center [595, 243] width 292 height 24
type textarea "x"
type input "000015208 Boar"
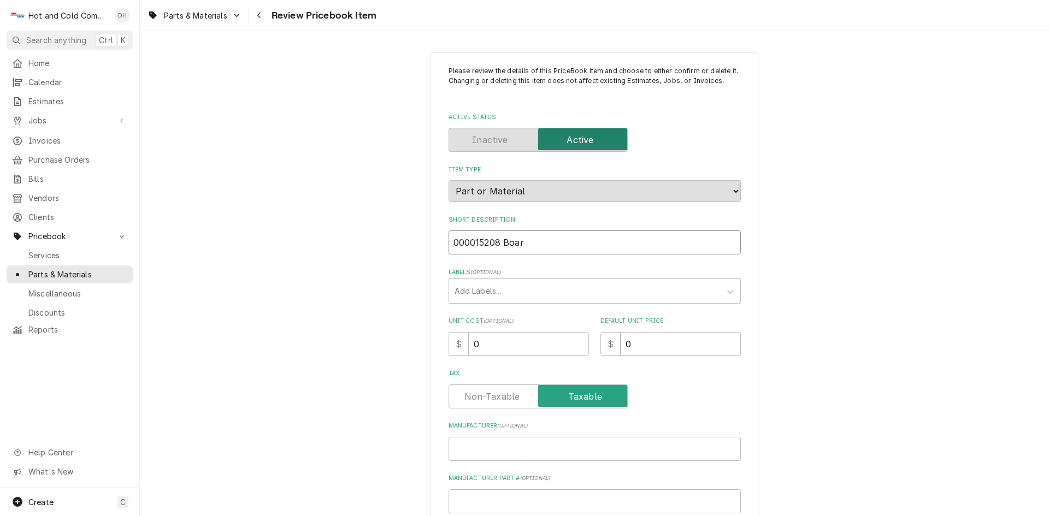
type textarea "x"
type input "000015208 Boa"
type textarea "x"
type input "000015208 Bo"
type textarea "x"
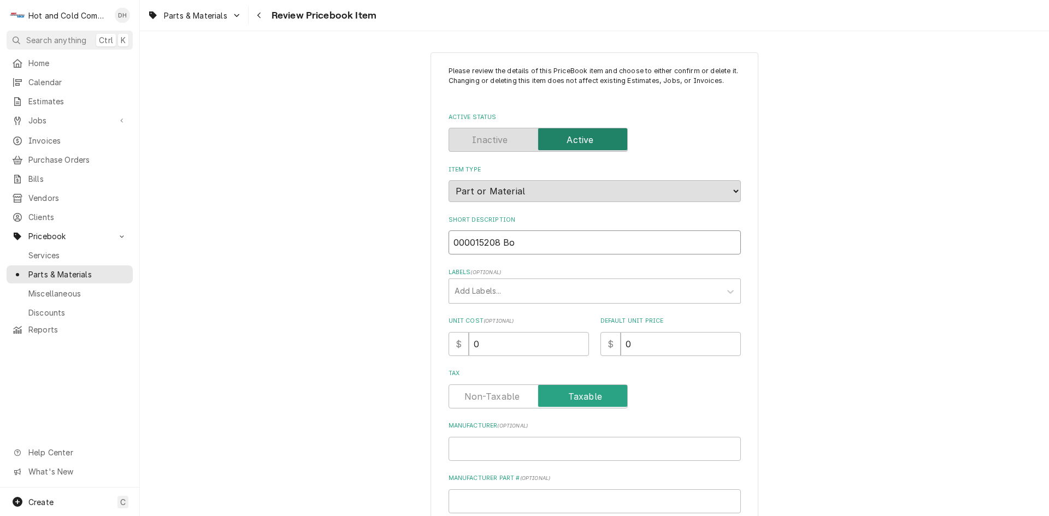
type input "000015208 B"
type textarea "x"
type input "000015208"
type textarea "x"
type input "000015208"
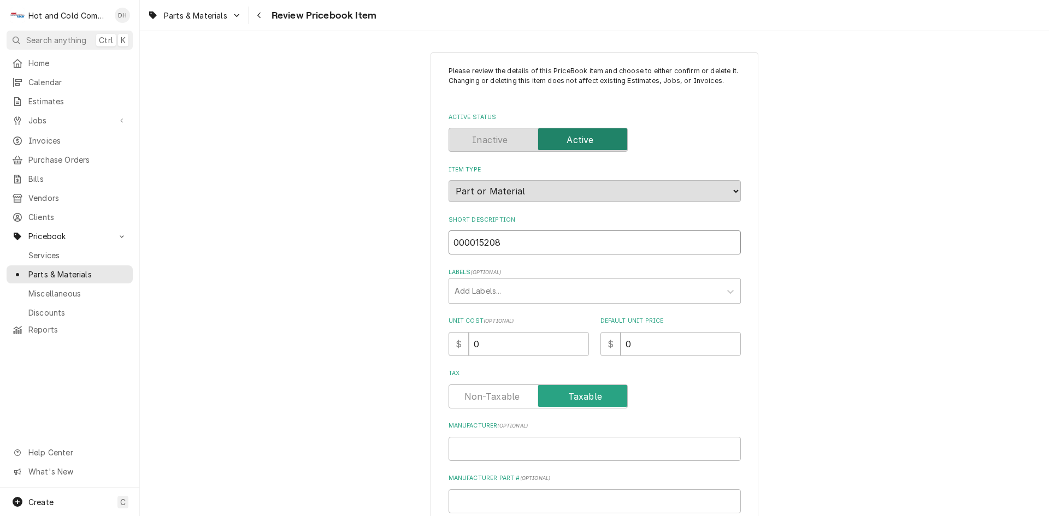
type textarea "x"
type input "00001520"
type textarea "x"
type input "0000152"
type textarea "x"
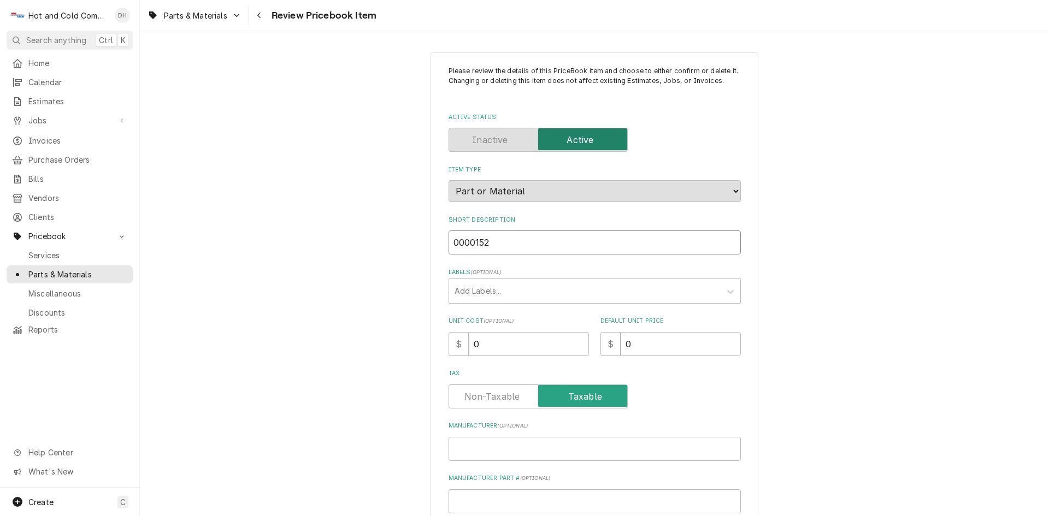
type input "000015"
type textarea "x"
type input "00001"
type textarea "x"
type input "0000"
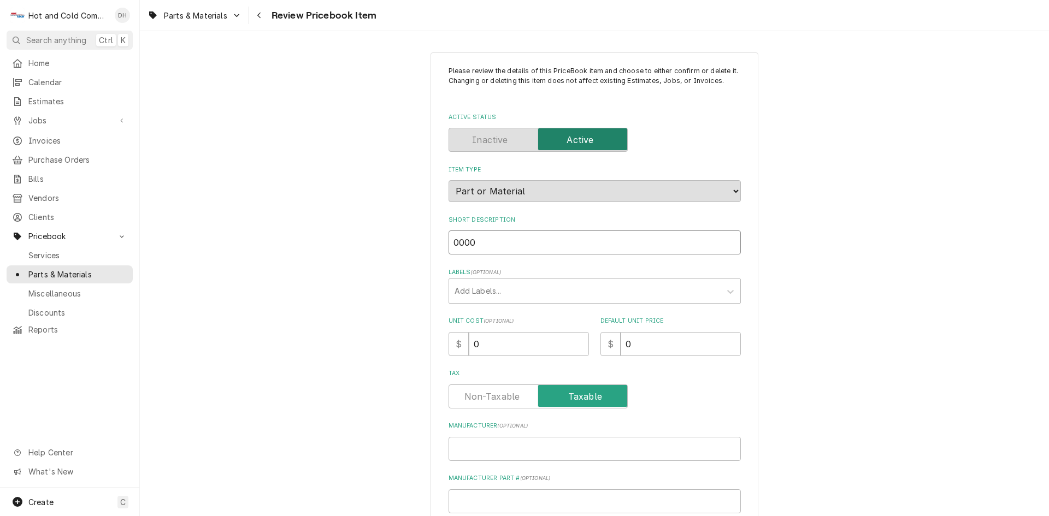
type textarea "x"
type input "000"
type textarea "x"
type input "00"
type textarea "x"
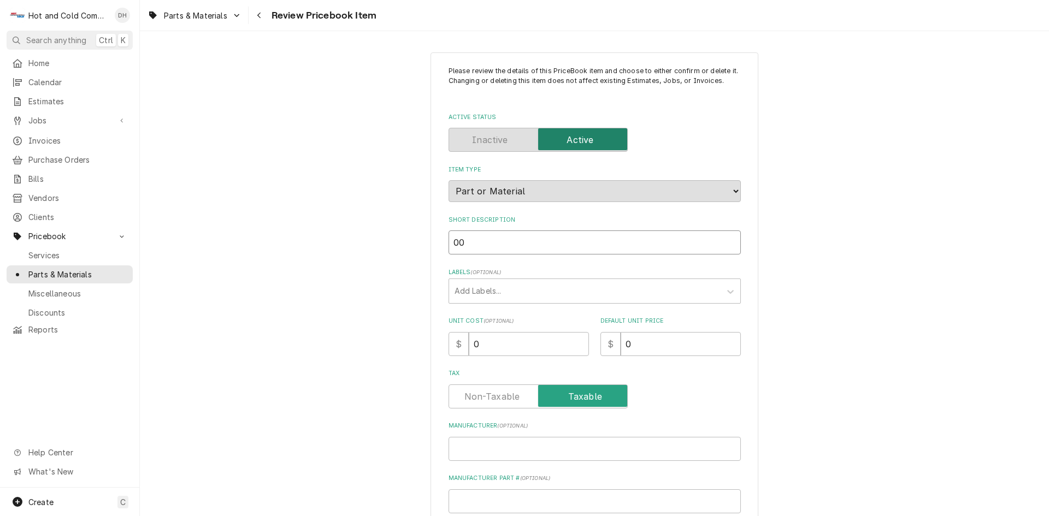
type input "0"
type textarea "x"
paste input "Manitowoc Ice 000015208 Control Board with Instructions, Indigo NXT"
type textarea "x"
type input "Manitowoc Ice 000015208 Control Board with Instructions, Indigo NXT"
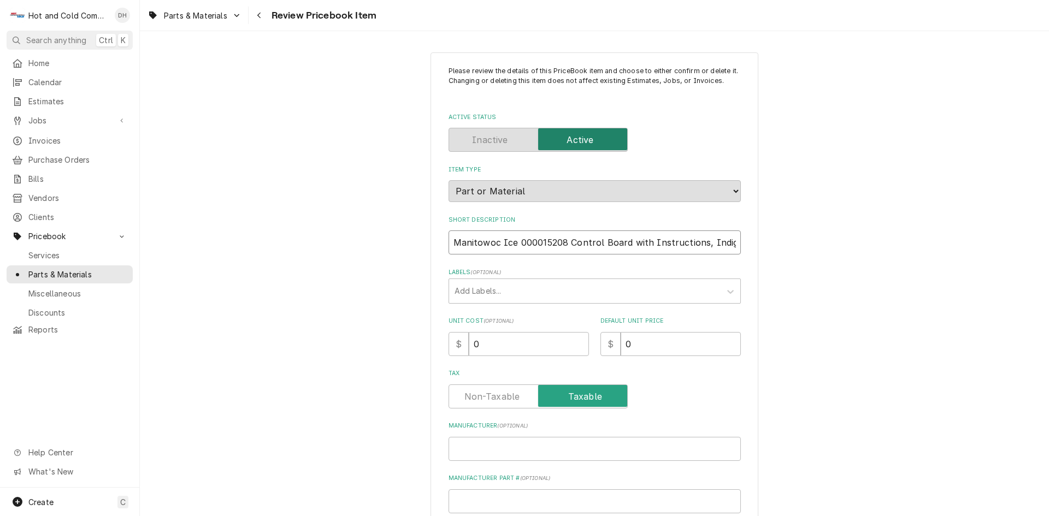
scroll to position [0, 19]
drag, startPoint x: 546, startPoint y: 244, endPoint x: 497, endPoint y: 244, distance: 48.6
click at [497, 244] on input "Manitowoc Ice 000015208 Control Board with Instructions, Indigo NXT" at bounding box center [595, 243] width 292 height 24
type textarea "x"
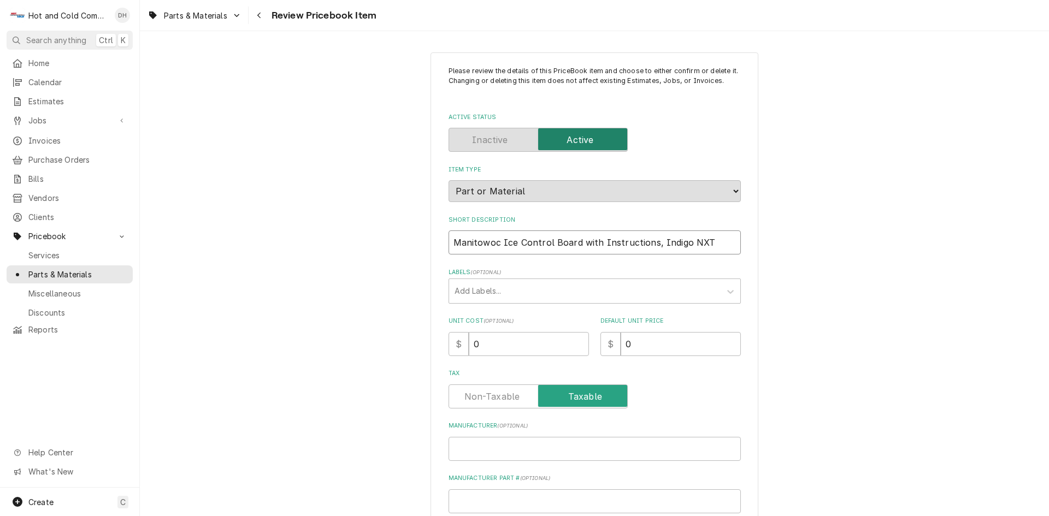
type input "Manitowoc Ice Control Board with Instructions, Indigo NXT"
click at [582, 496] on input "Manufacturer Part # ( optional )" at bounding box center [595, 502] width 292 height 24
paste input "000015208"
type textarea "x"
type input "000015208"
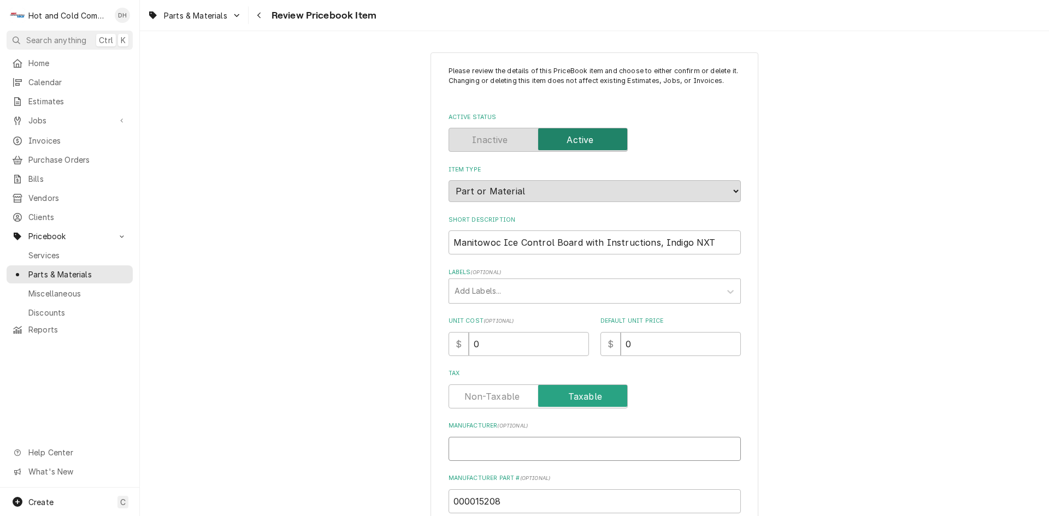
click at [498, 450] on input "Manufacturer ( optional )" at bounding box center [595, 449] width 292 height 24
type textarea "x"
type input "M"
type textarea "x"
type input "Ma"
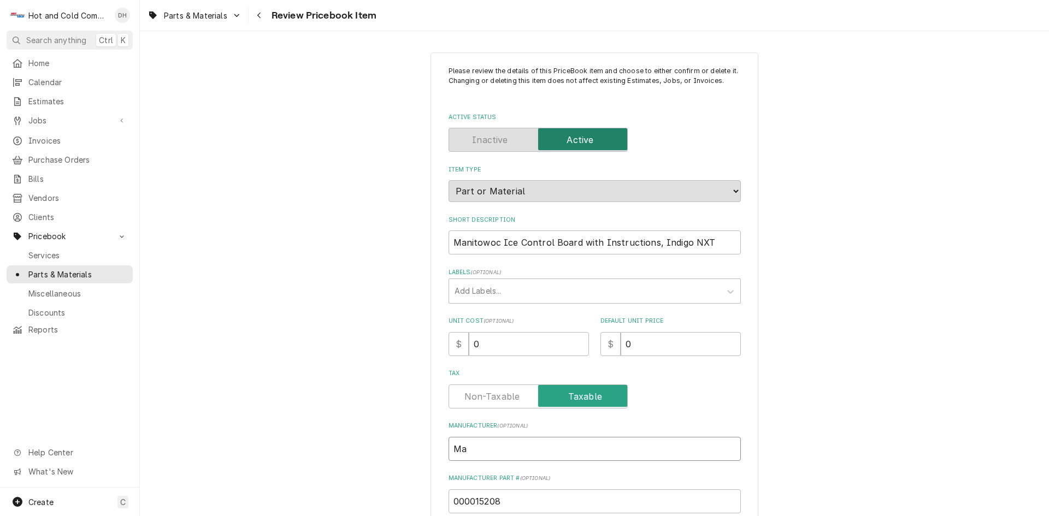
type textarea "x"
type input "Man"
type textarea "x"
type input "Mani"
type textarea "x"
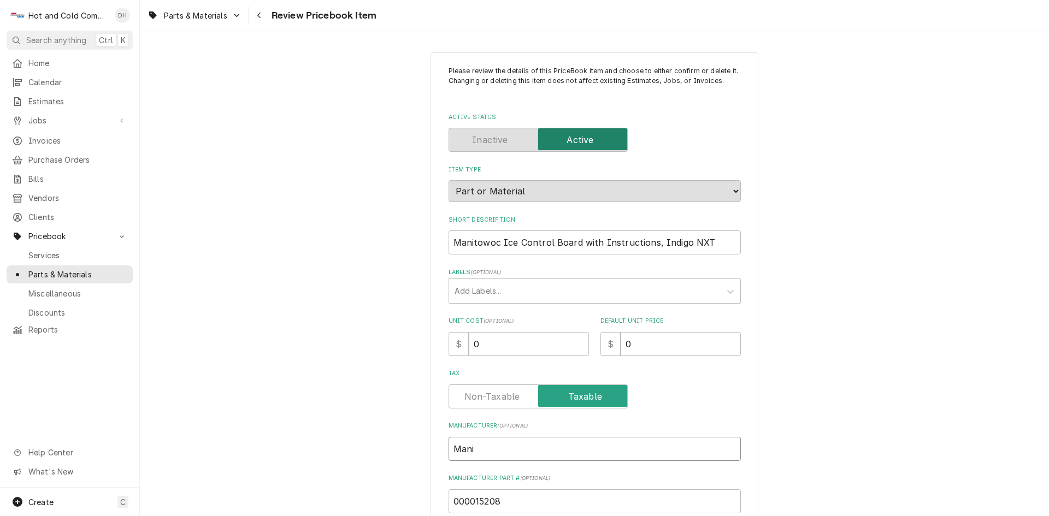
type input "Manit"
type textarea "x"
type input "Manito"
type textarea "x"
type input "Manitow"
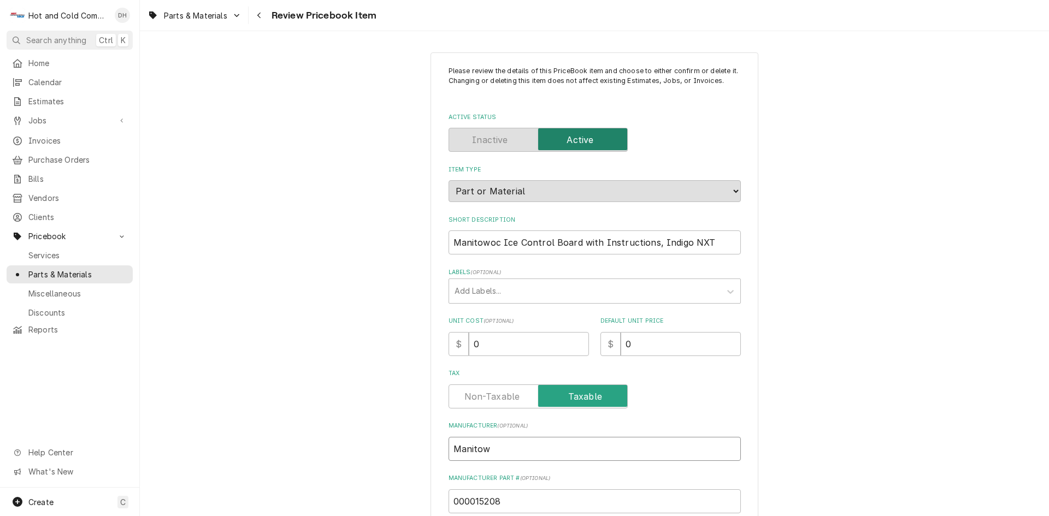
type textarea "x"
type input "Manitowo"
type textarea "x"
type input "Manitowoc"
click at [516, 342] on input "0" at bounding box center [529, 344] width 120 height 24
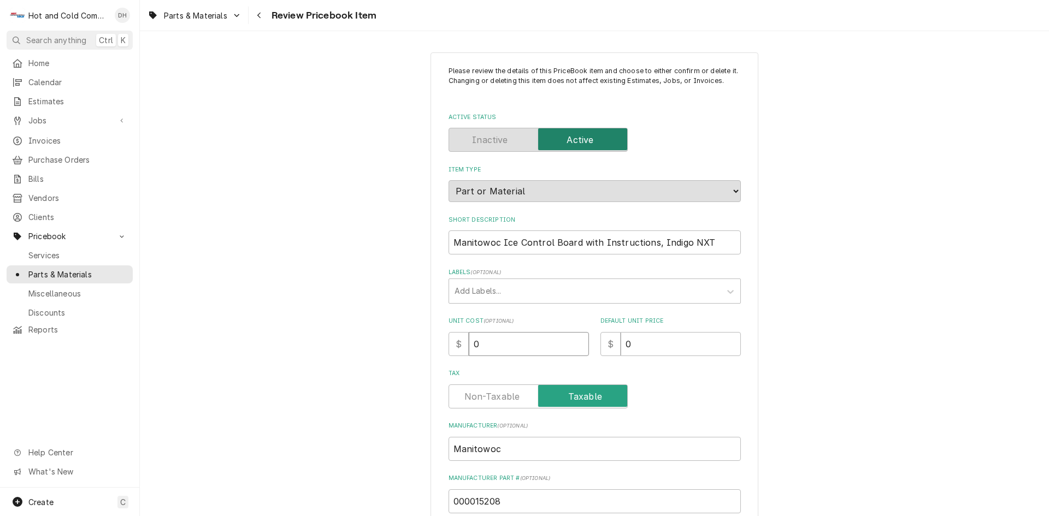
type textarea "x"
type input "4"
type textarea "x"
type input "48"
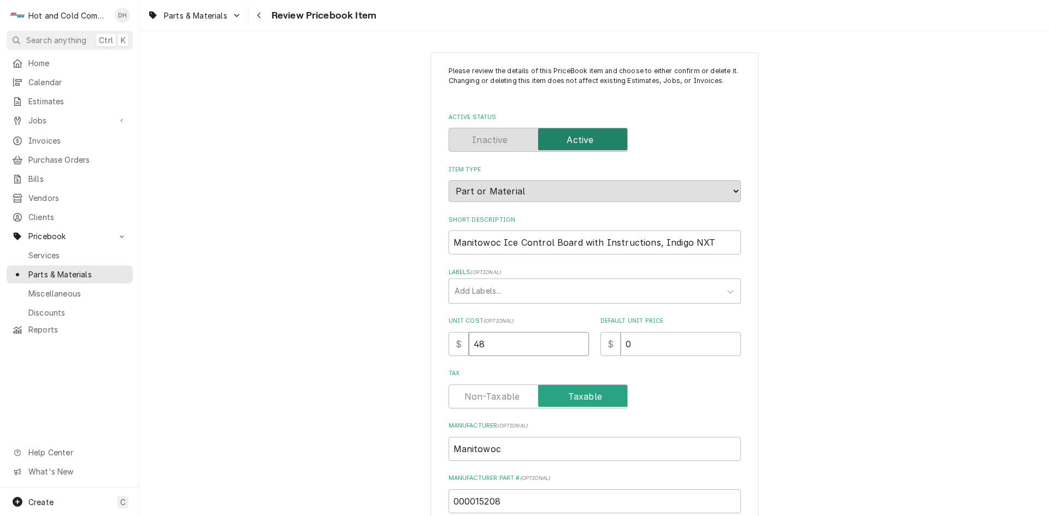
type textarea "x"
type input "487"
type textarea "x"
type input "487.9"
type textarea "x"
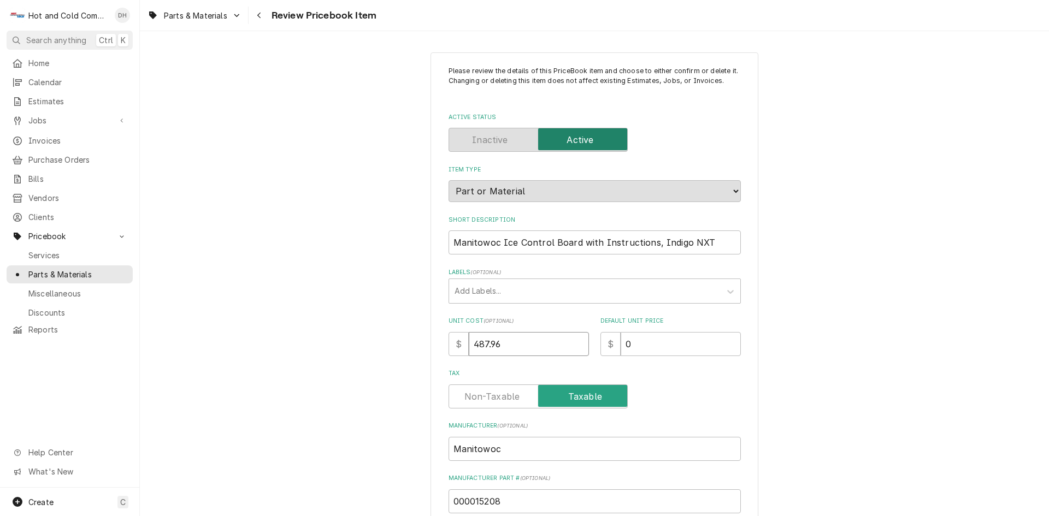
type input "487.96"
click at [658, 345] on input "0" at bounding box center [681, 344] width 120 height 24
type textarea "x"
type input "8"
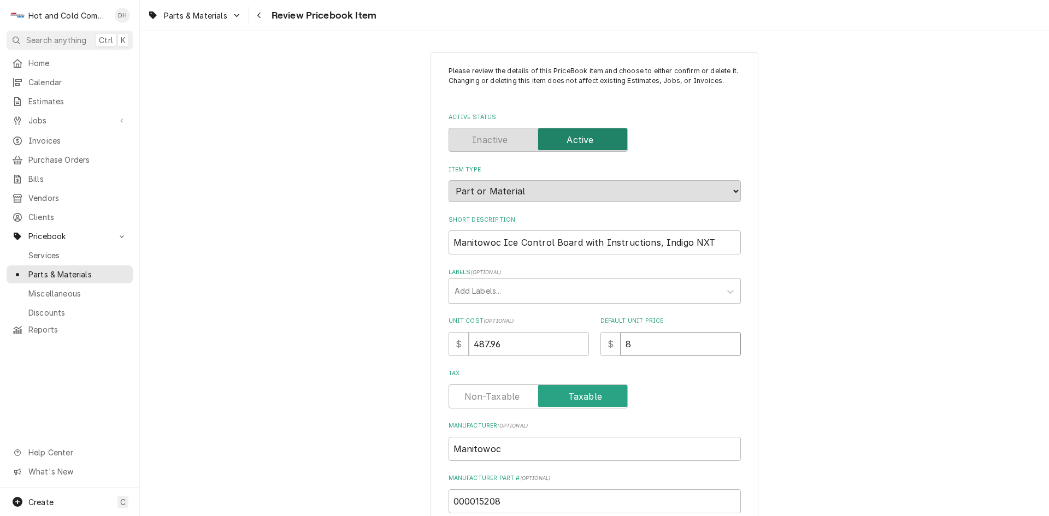
type textarea "x"
type input "81"
type textarea "x"
type input "814"
type textarea "x"
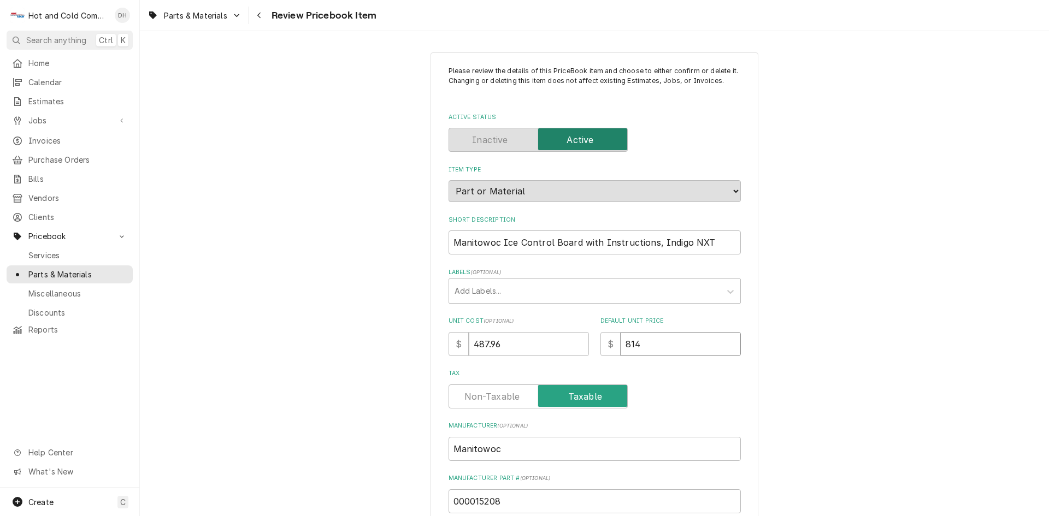
type input "814.8"
type textarea "x"
type input "814.89"
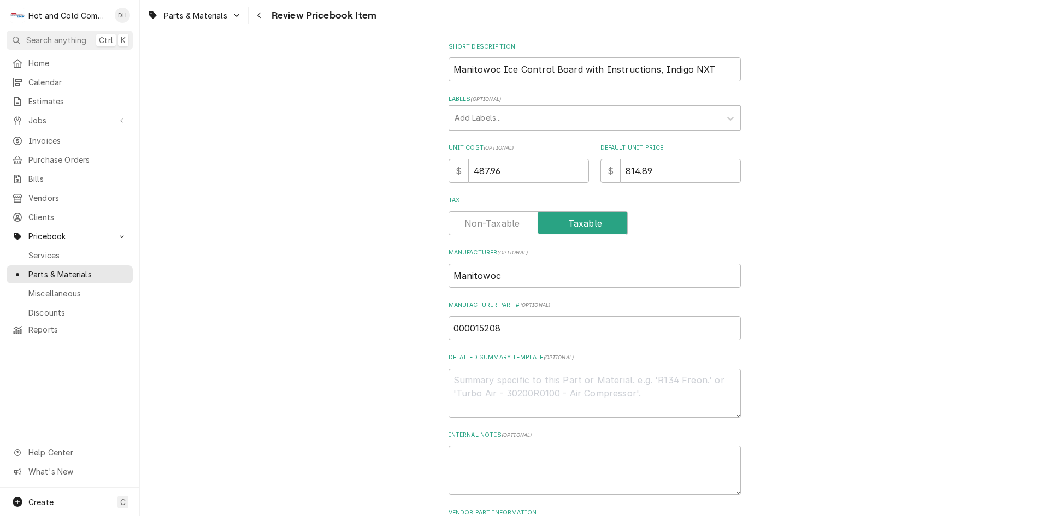
scroll to position [364, 0]
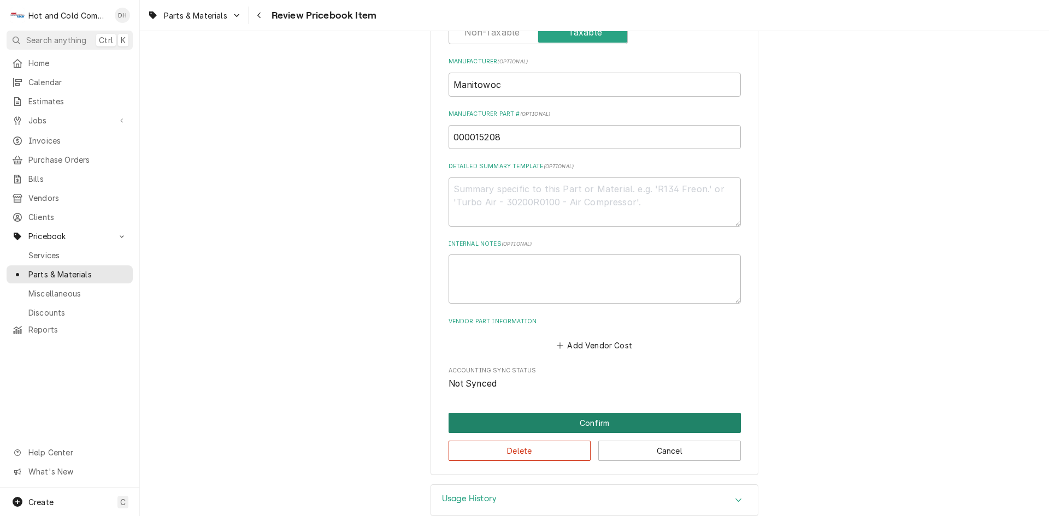
drag, startPoint x: 590, startPoint y: 423, endPoint x: 800, endPoint y: 322, distance: 233.4
click at [590, 423] on button "Confirm" at bounding box center [595, 423] width 292 height 20
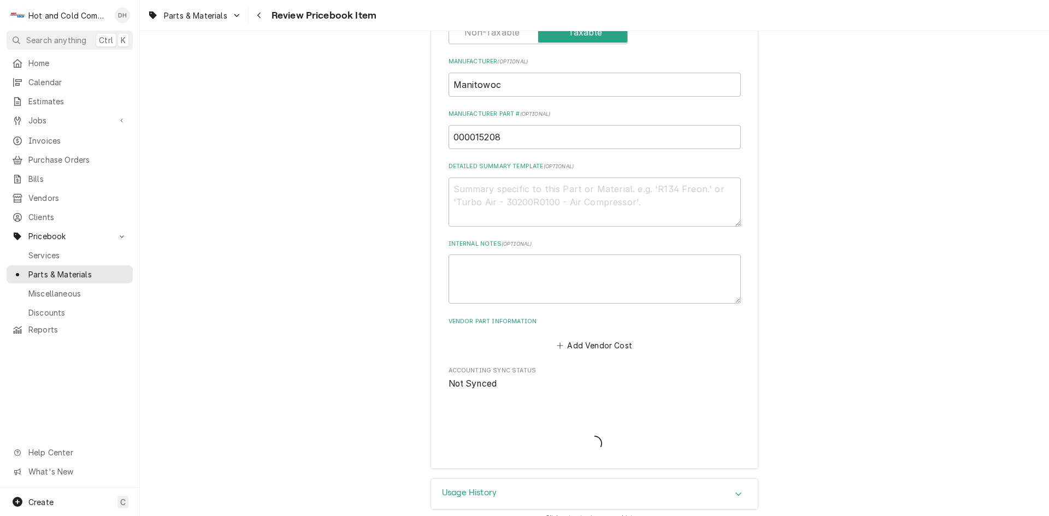
type textarea "x"
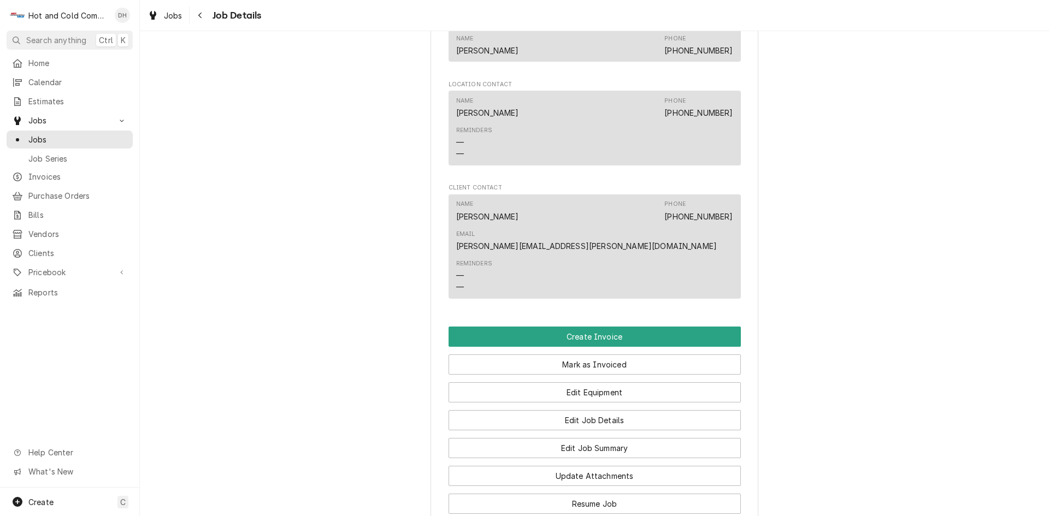
scroll to position [728, 0]
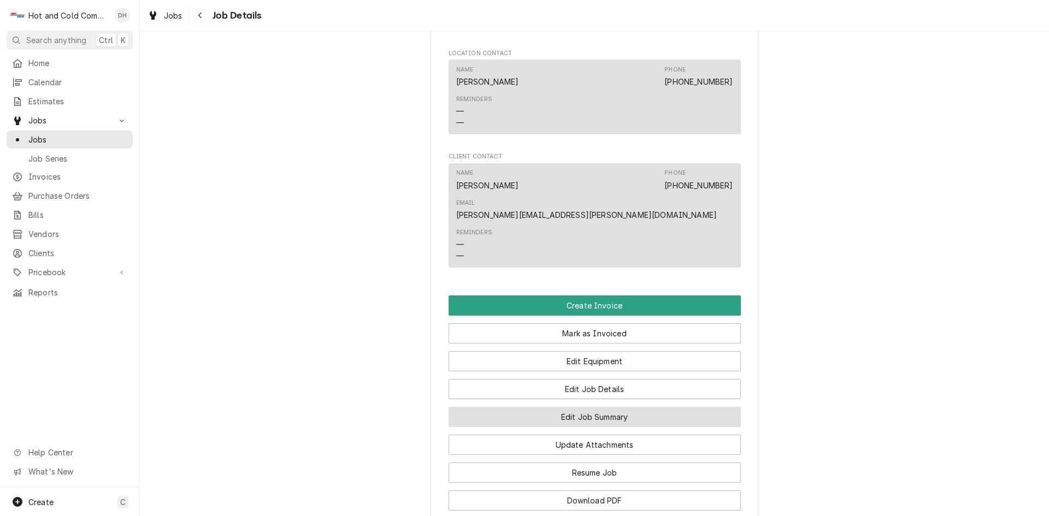
click at [676, 407] on button "Edit Job Summary" at bounding box center [595, 417] width 292 height 20
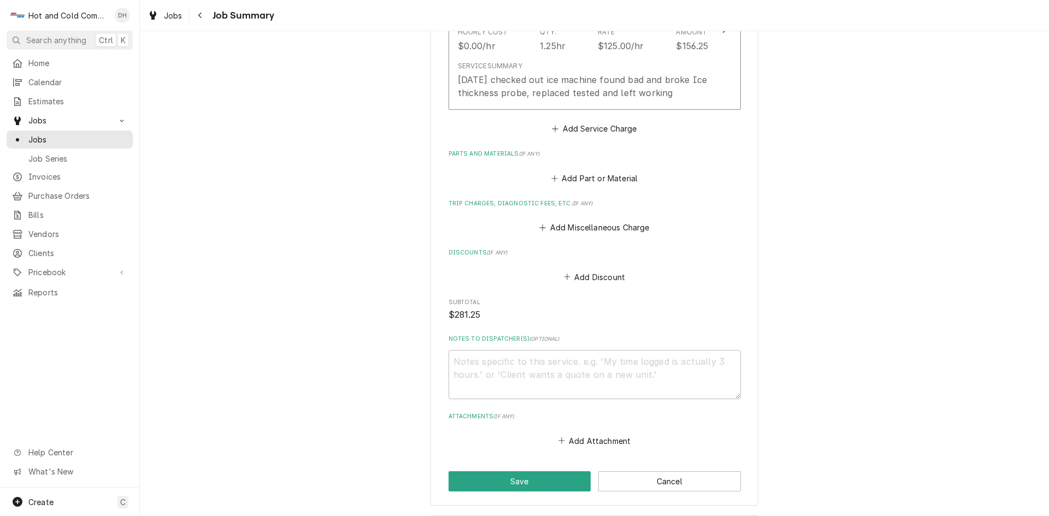
scroll to position [546, 0]
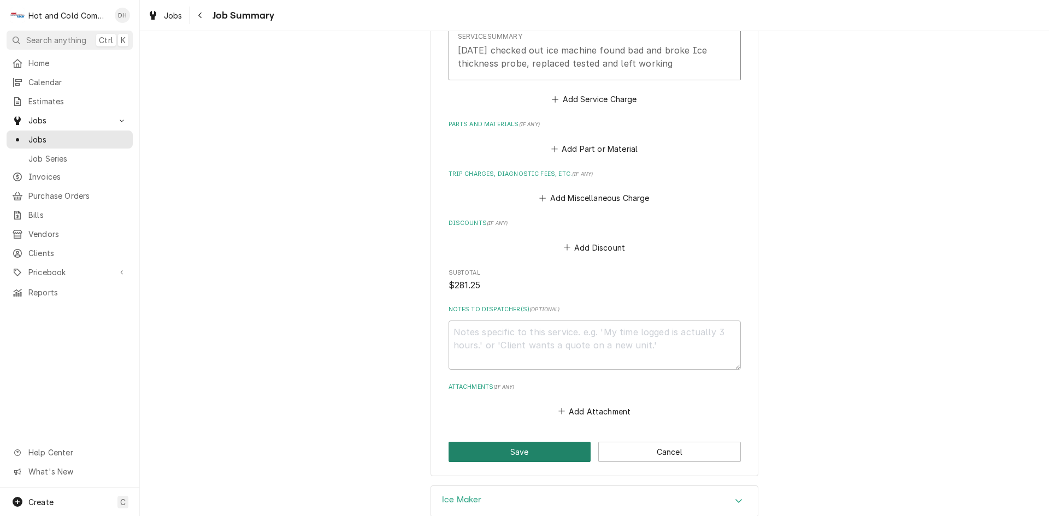
click at [531, 452] on button "Save" at bounding box center [520, 452] width 143 height 20
type textarea "x"
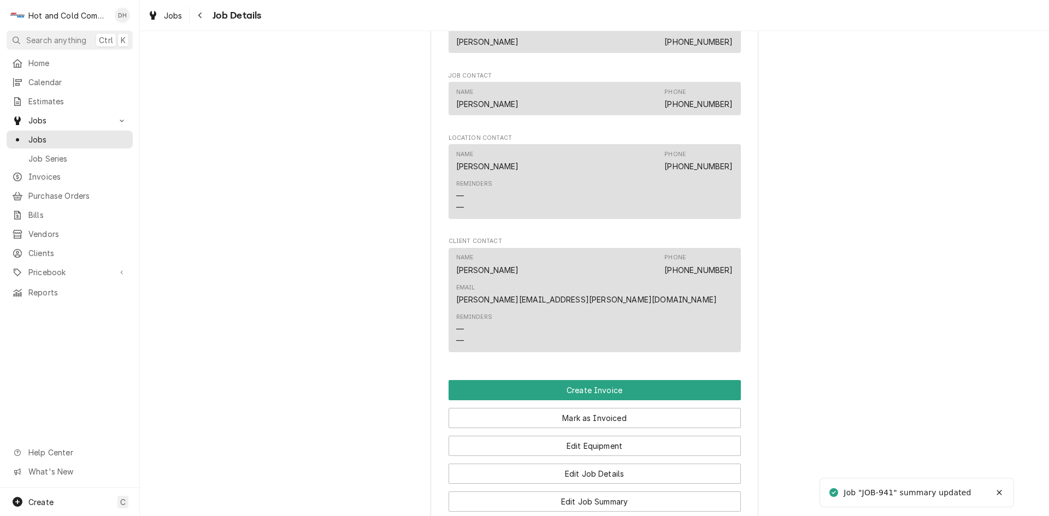
scroll to position [728, 0]
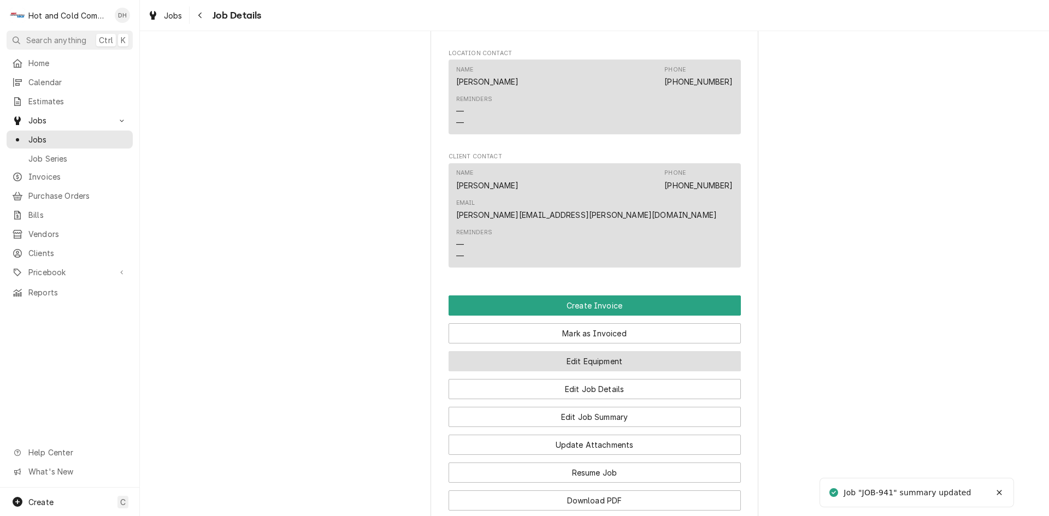
click at [641, 351] on button "Edit Equipment" at bounding box center [595, 361] width 292 height 20
